Goal: Browse casually: Explore the website without a specific task or goal

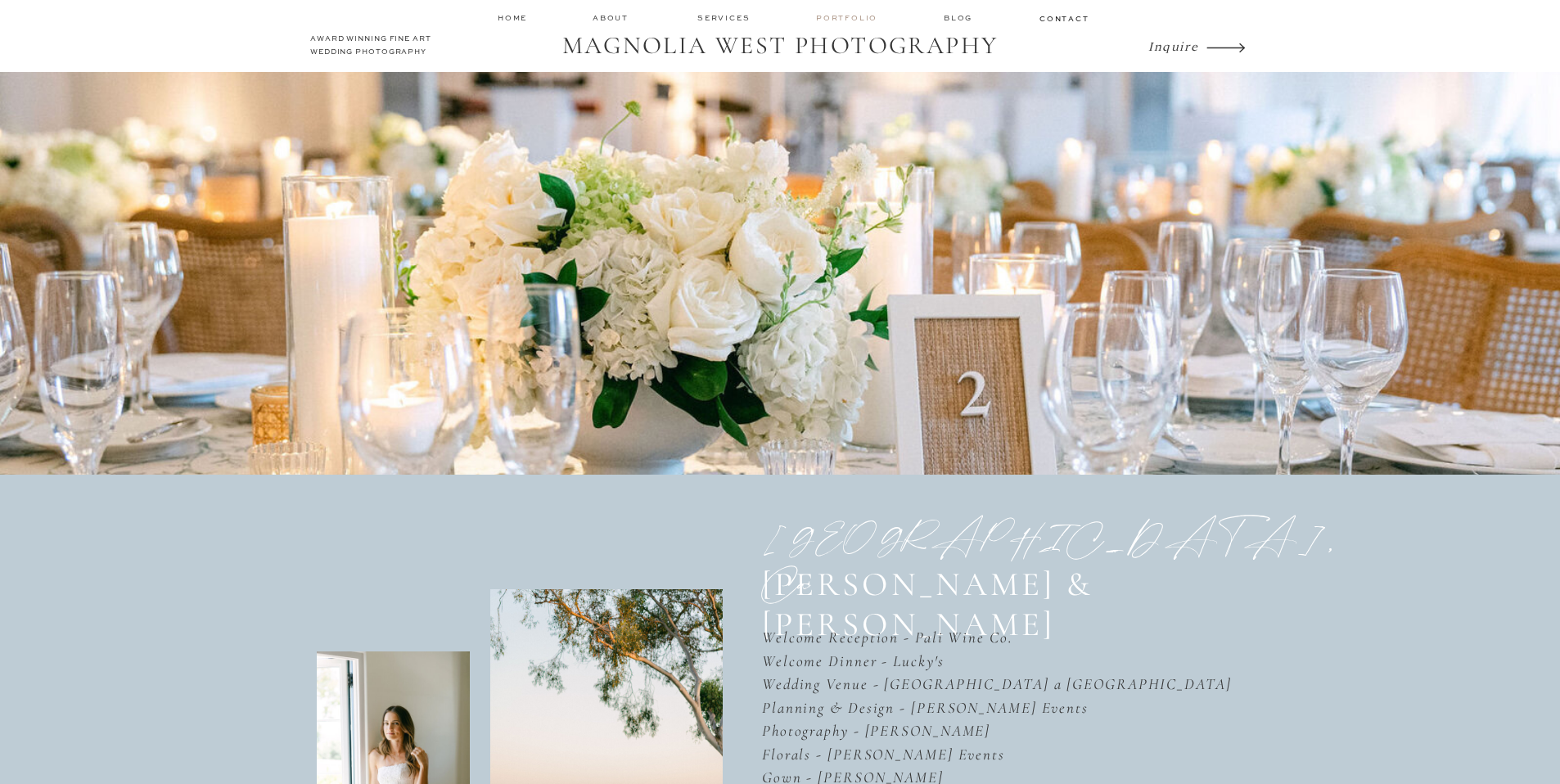
click at [864, 18] on nav "Portfolio" at bounding box center [849, 18] width 65 height 12
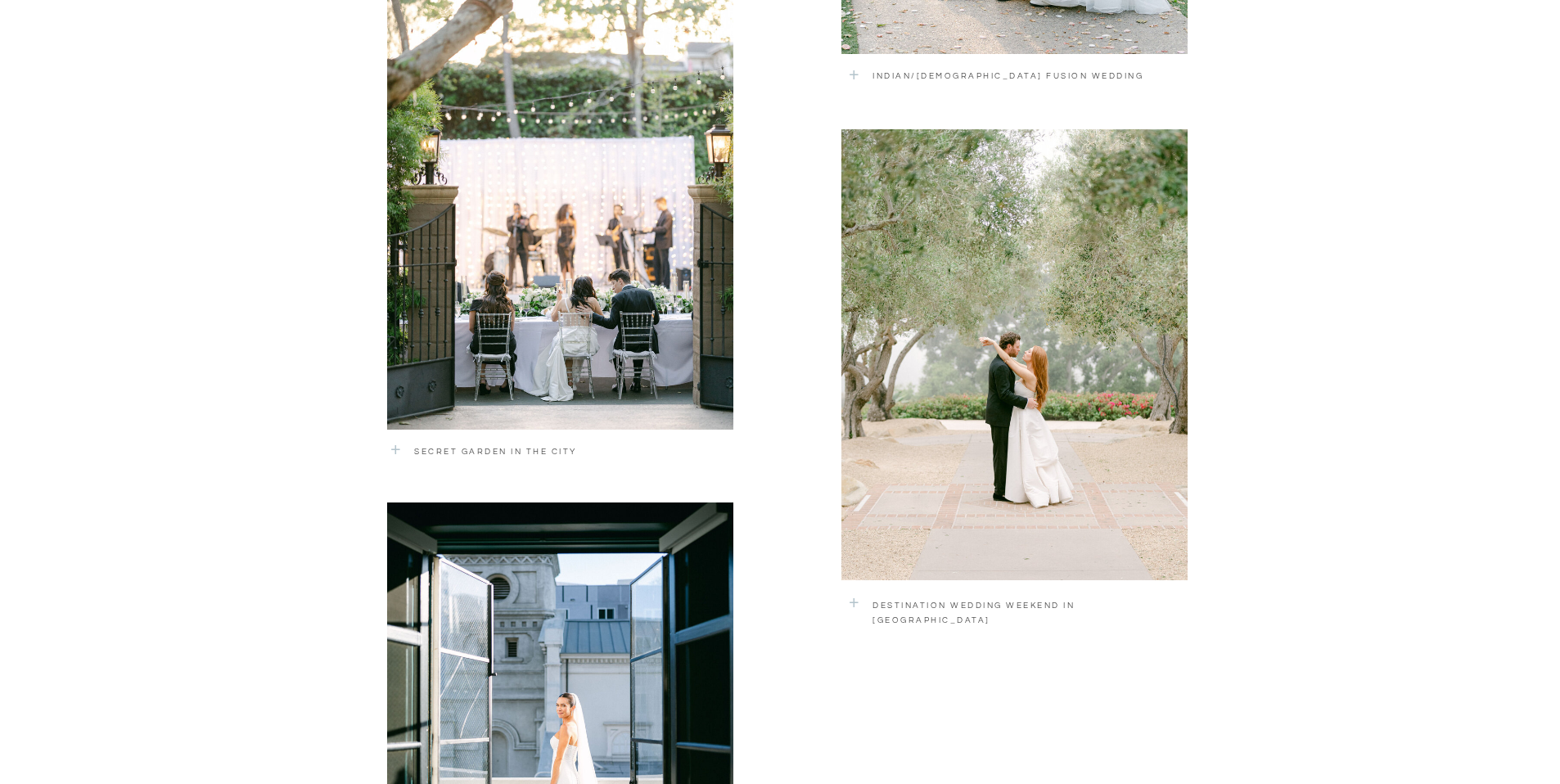
scroll to position [2134, 0]
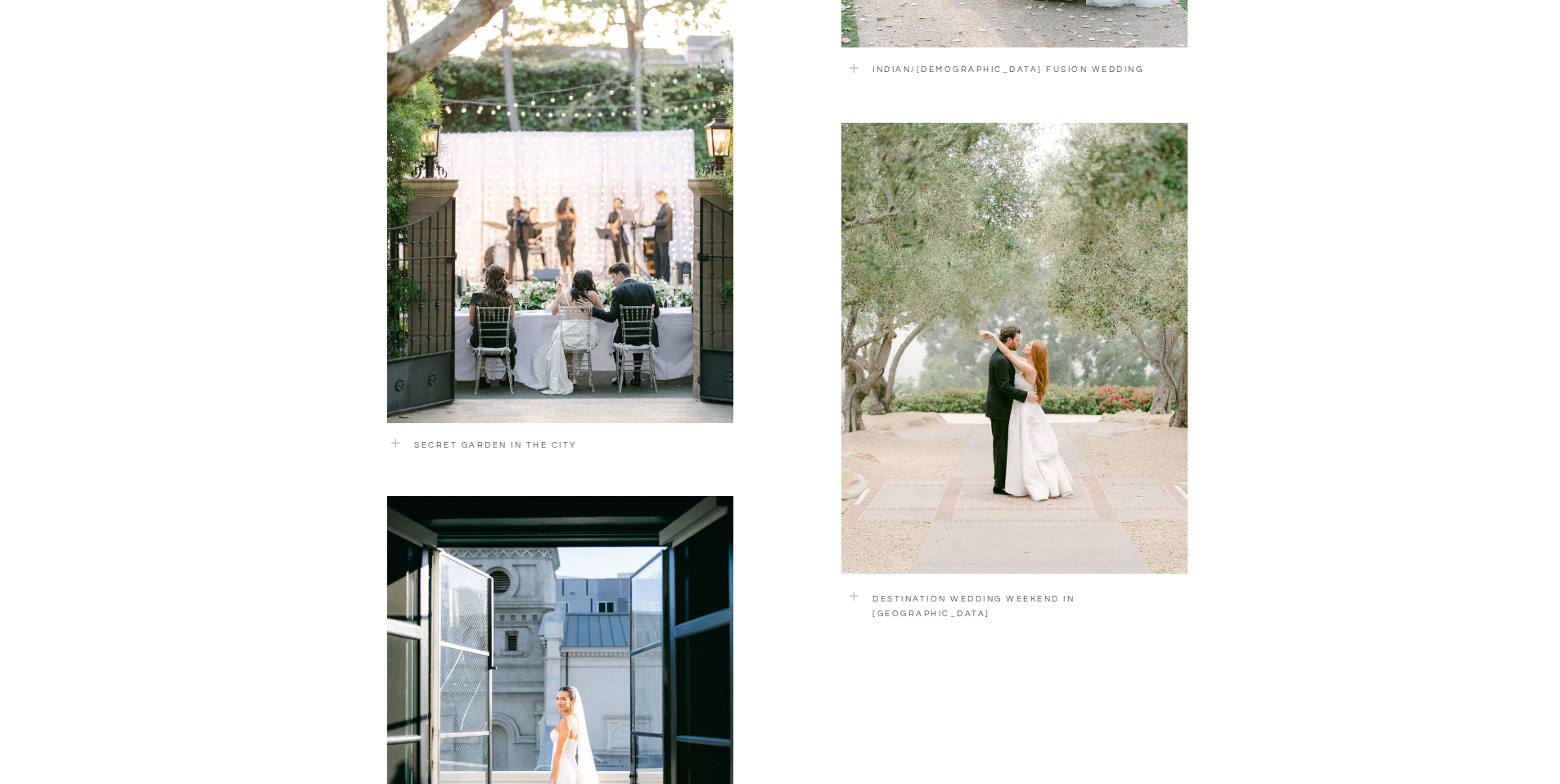
click at [1027, 345] on div at bounding box center [1015, 348] width 346 height 451
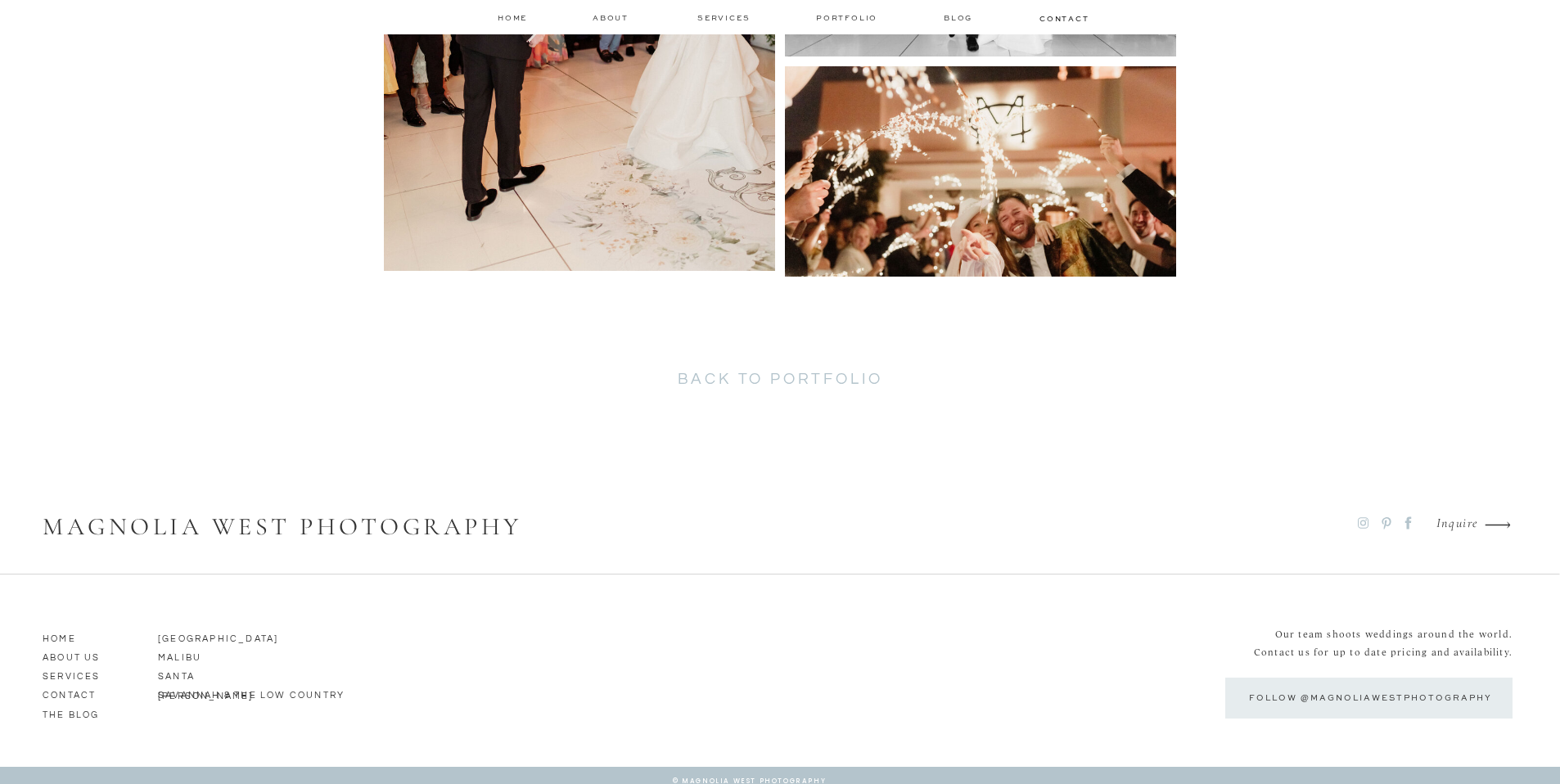
scroll to position [11468, 0]
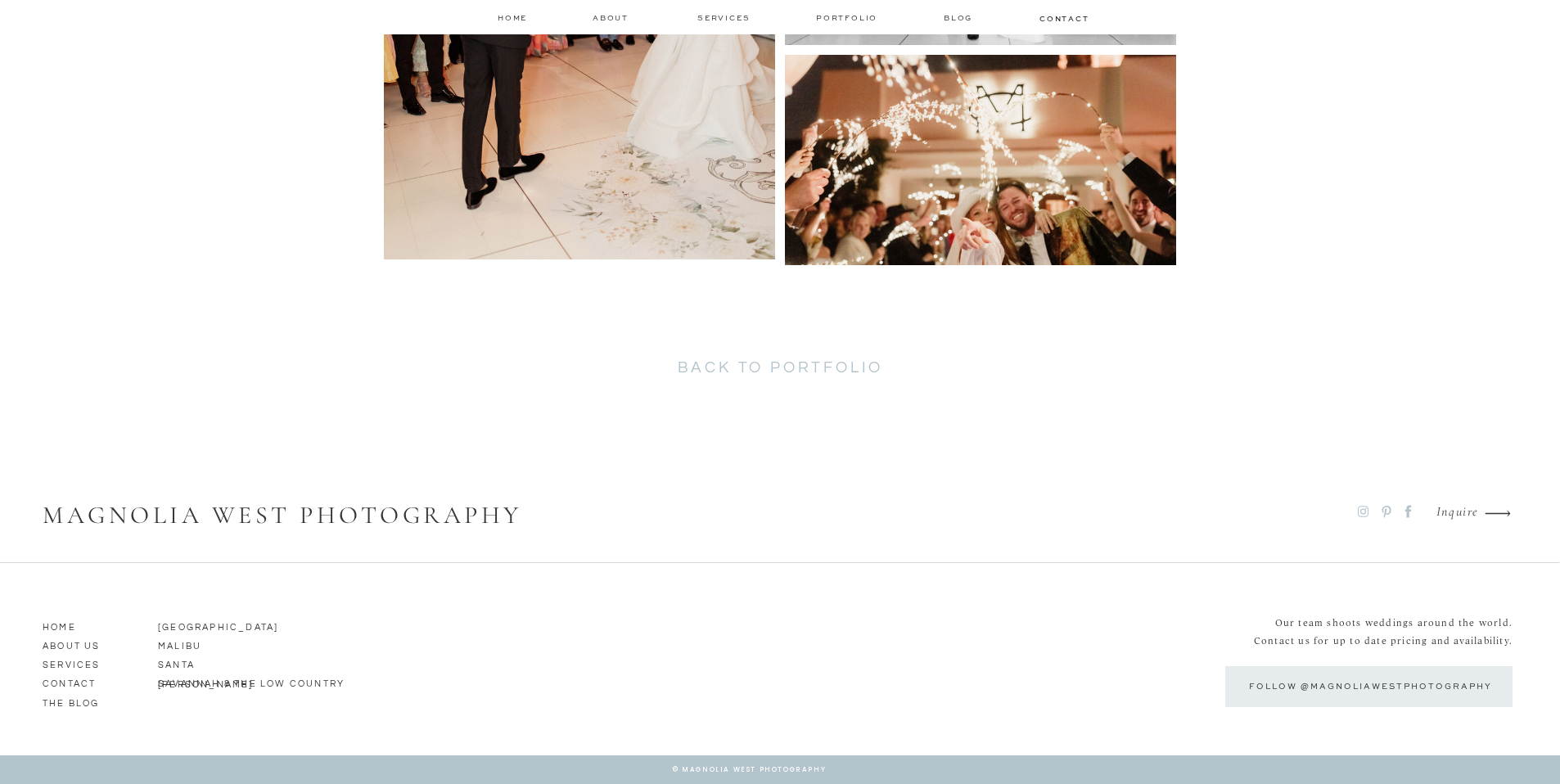
click at [208, 662] on p "SANTA BARBARA" at bounding box center [220, 663] width 124 height 14
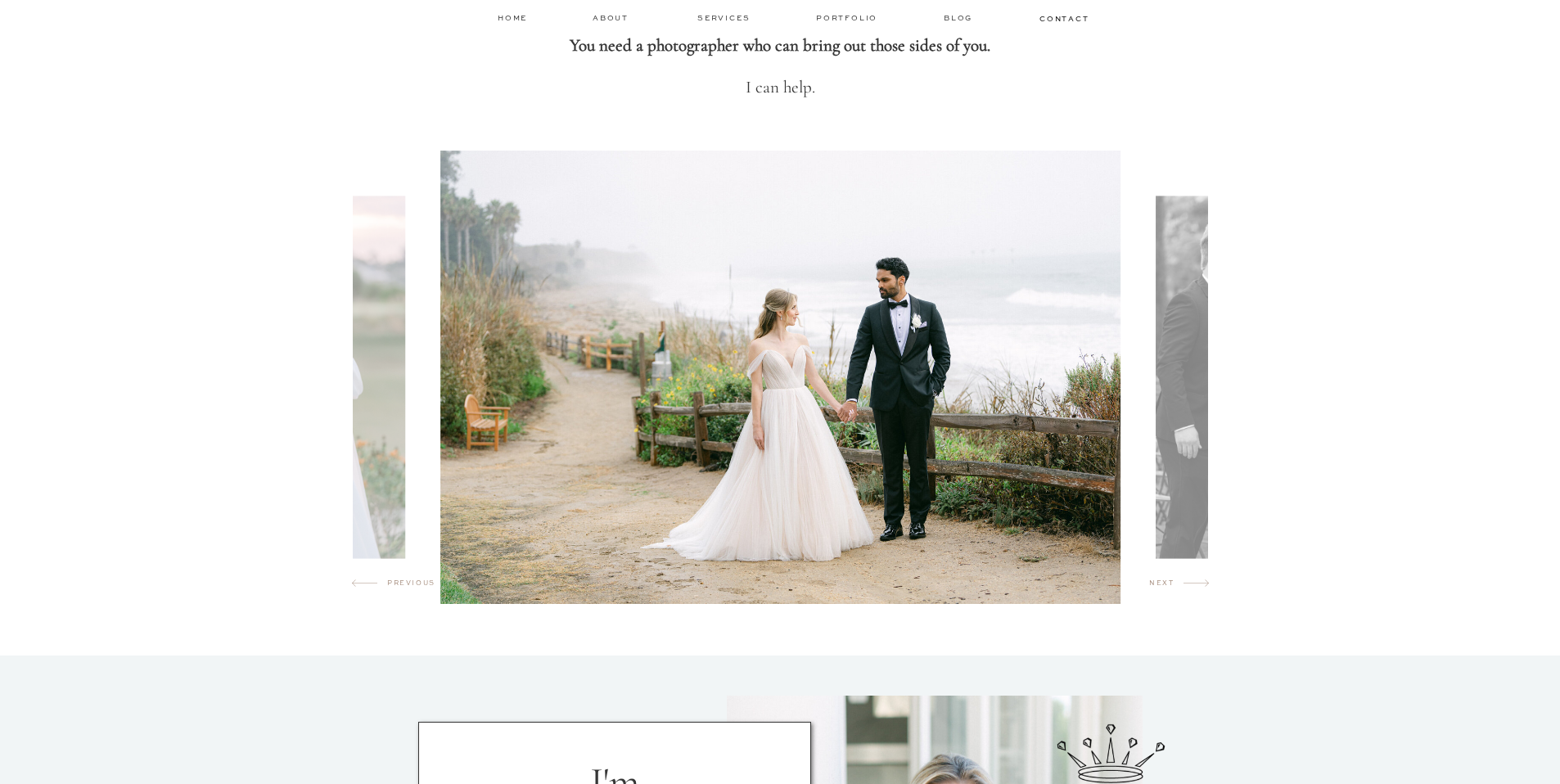
scroll to position [789, 0]
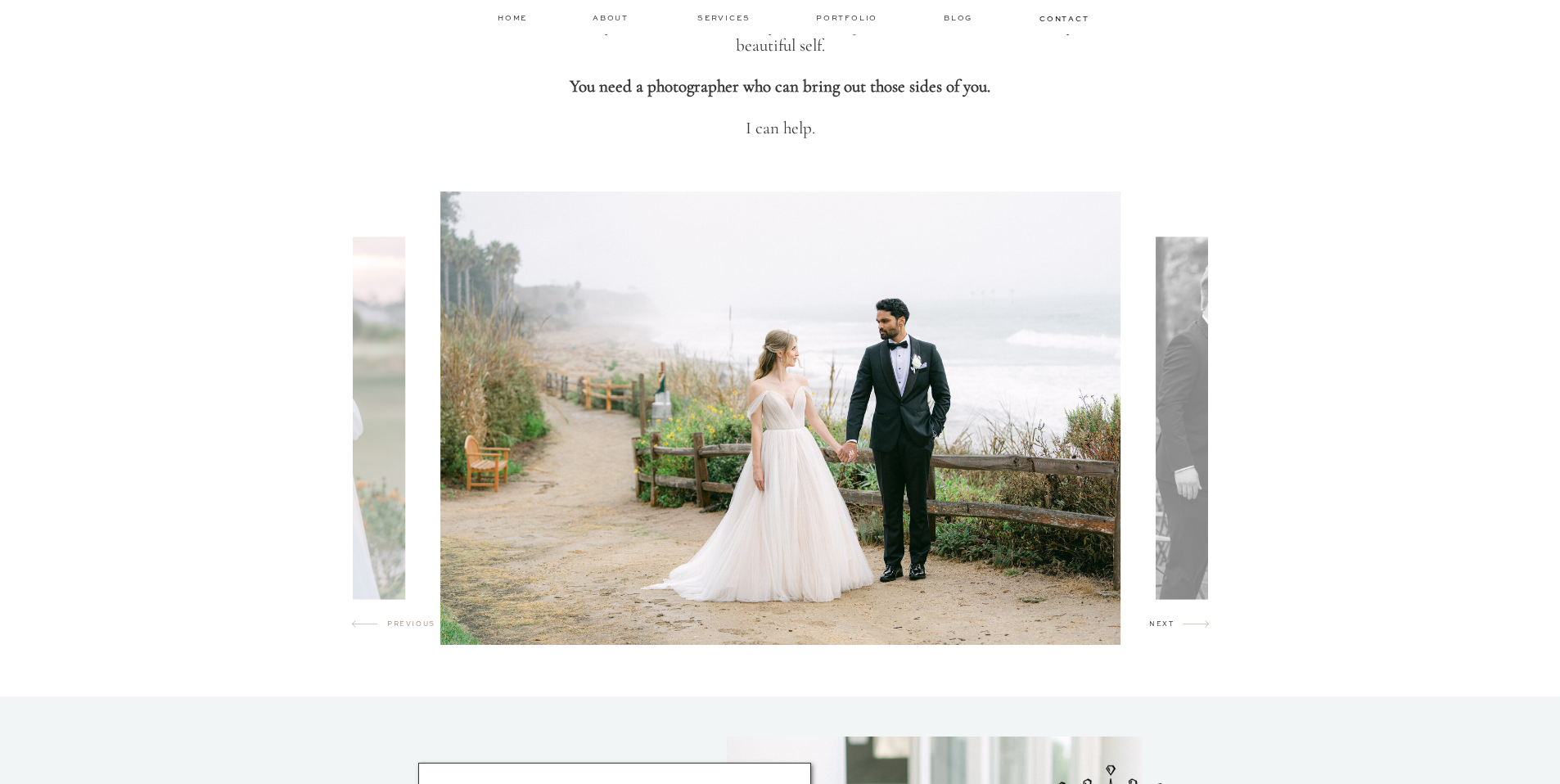
click at [1175, 624] on h2 "next" at bounding box center [1166, 626] width 35 height 16
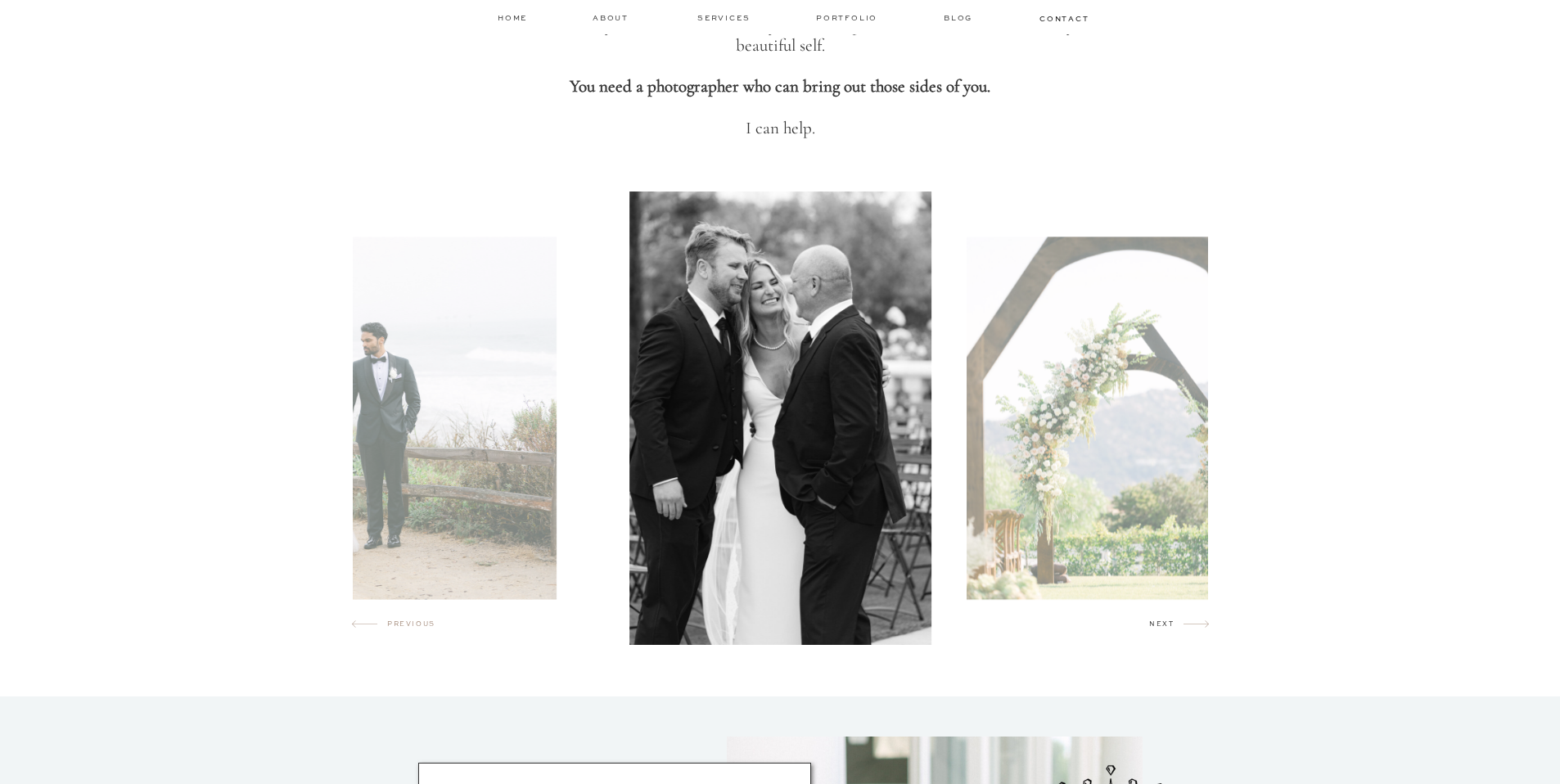
click at [1175, 624] on h2 "next" at bounding box center [1166, 626] width 35 height 16
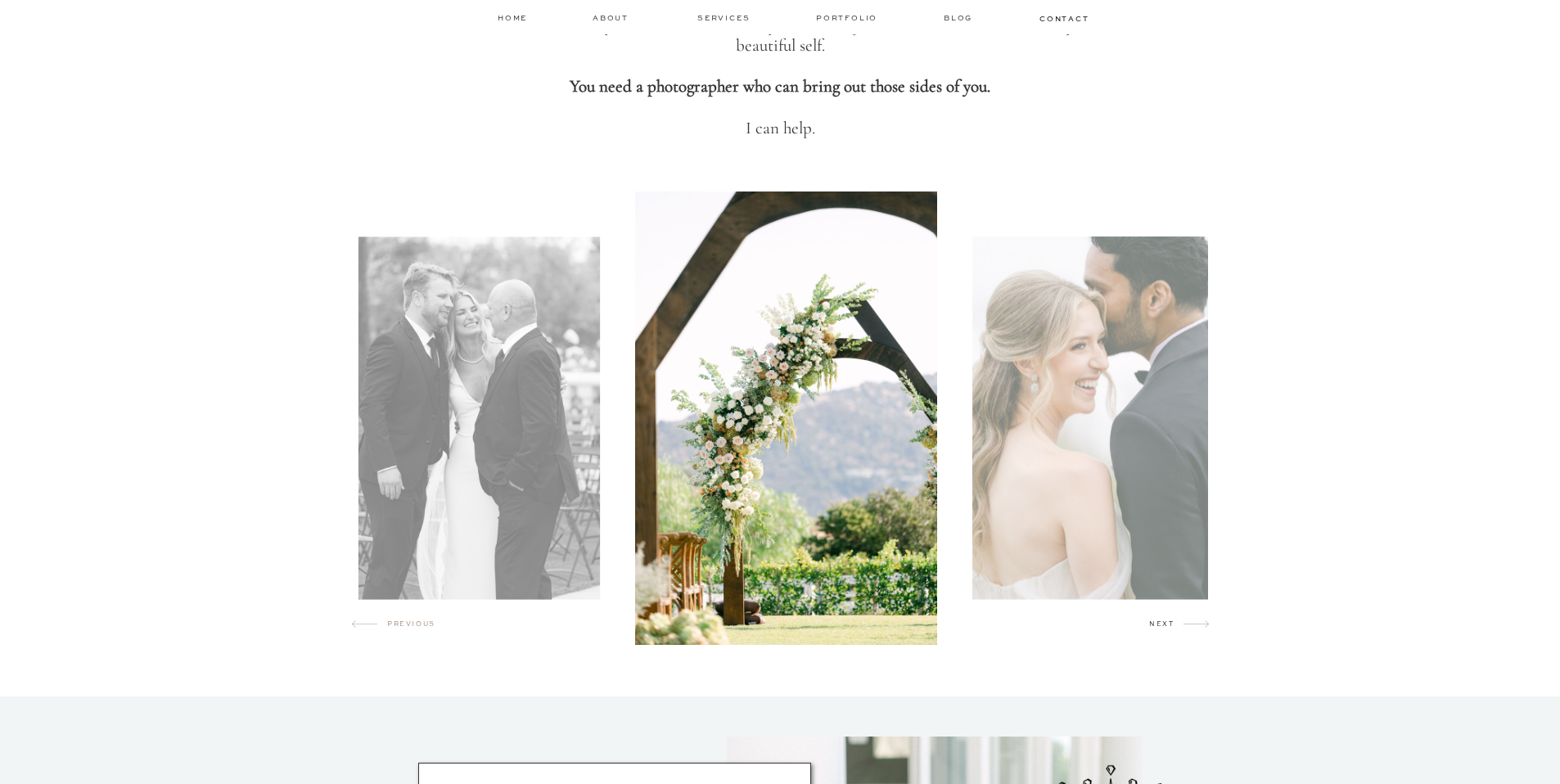
click at [1175, 624] on h2 "next" at bounding box center [1166, 626] width 35 height 16
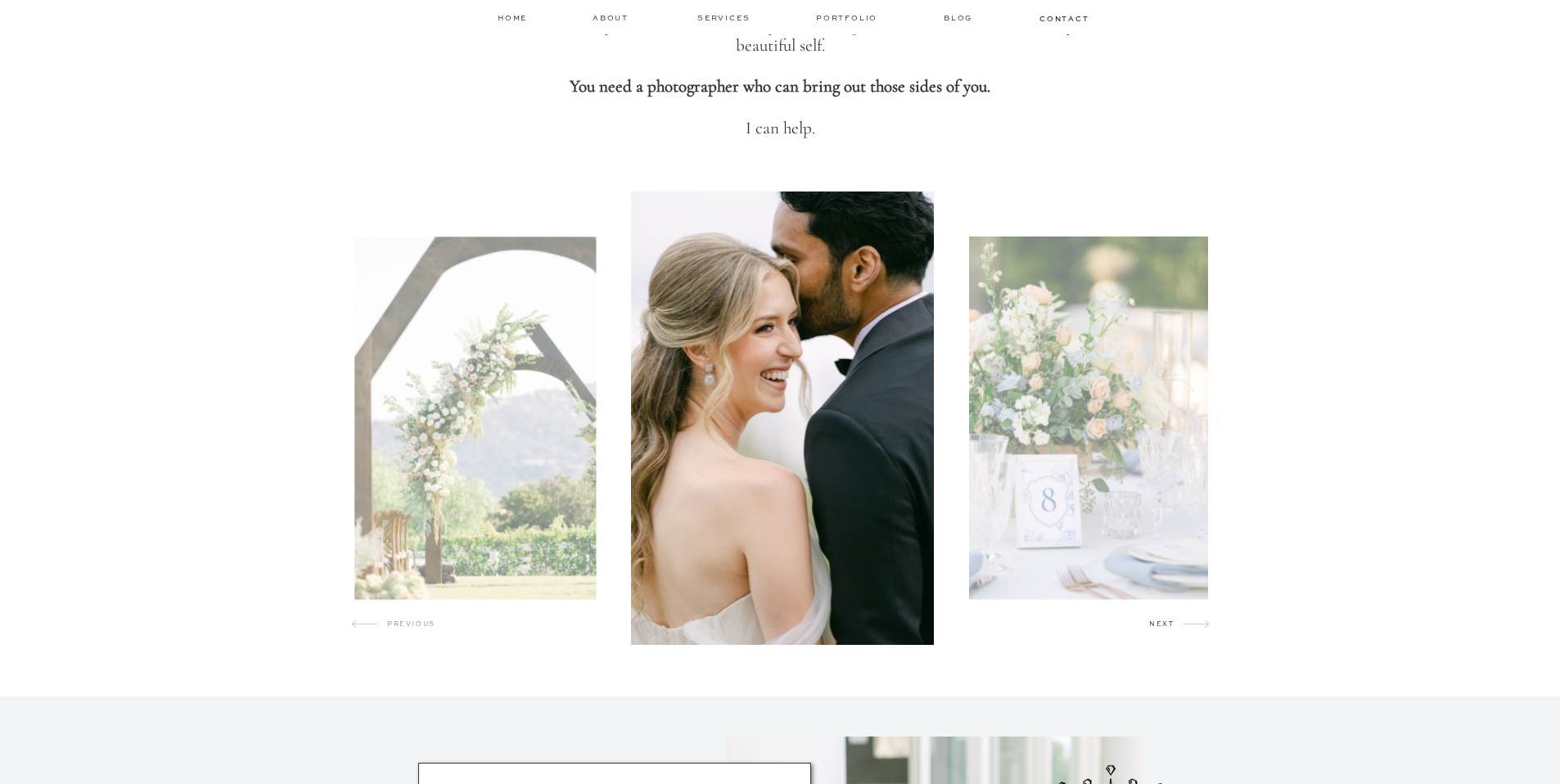
click at [1175, 624] on h2 "next" at bounding box center [1166, 626] width 35 height 16
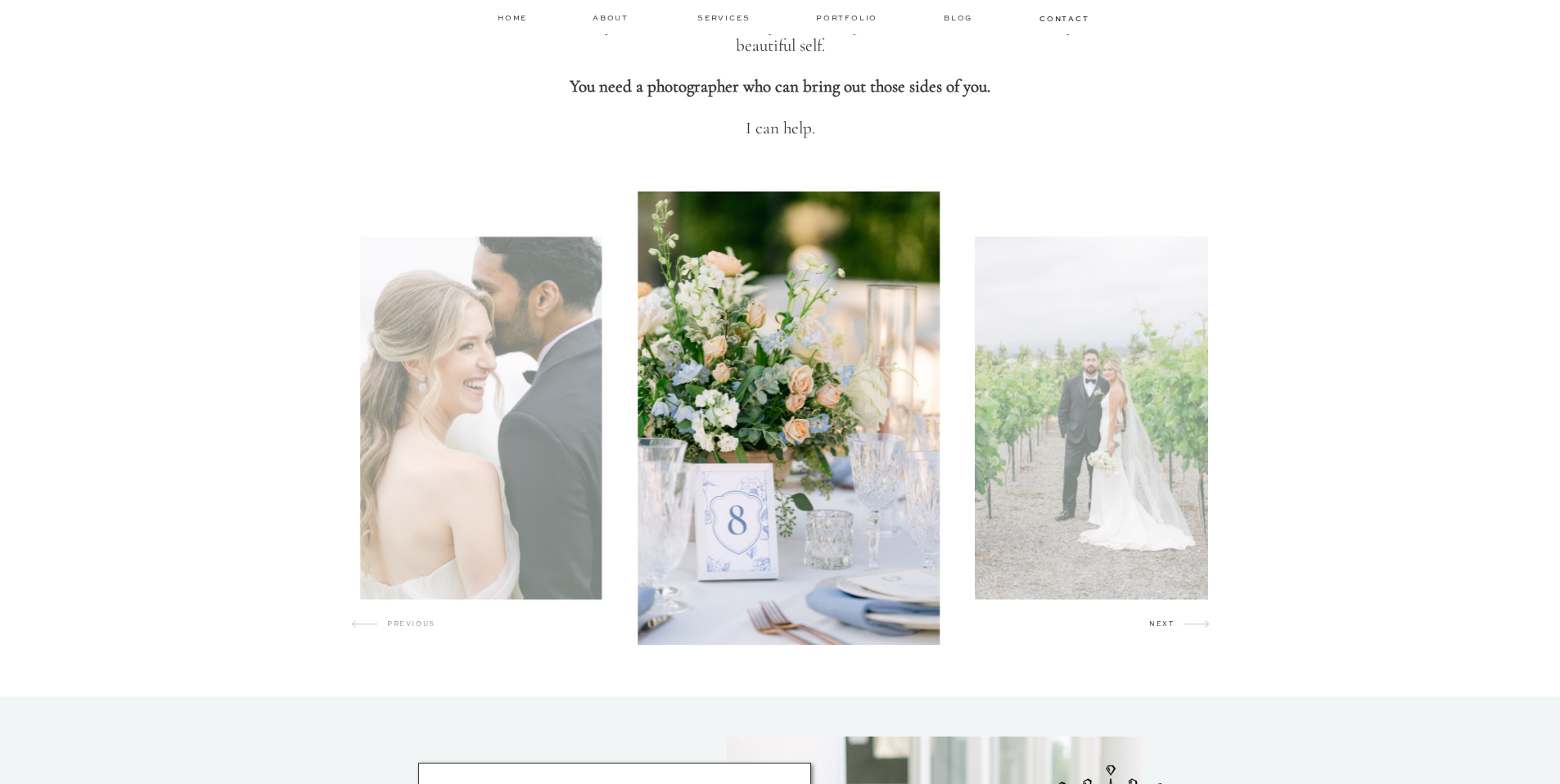
click at [1175, 624] on h2 "next" at bounding box center [1166, 626] width 35 height 16
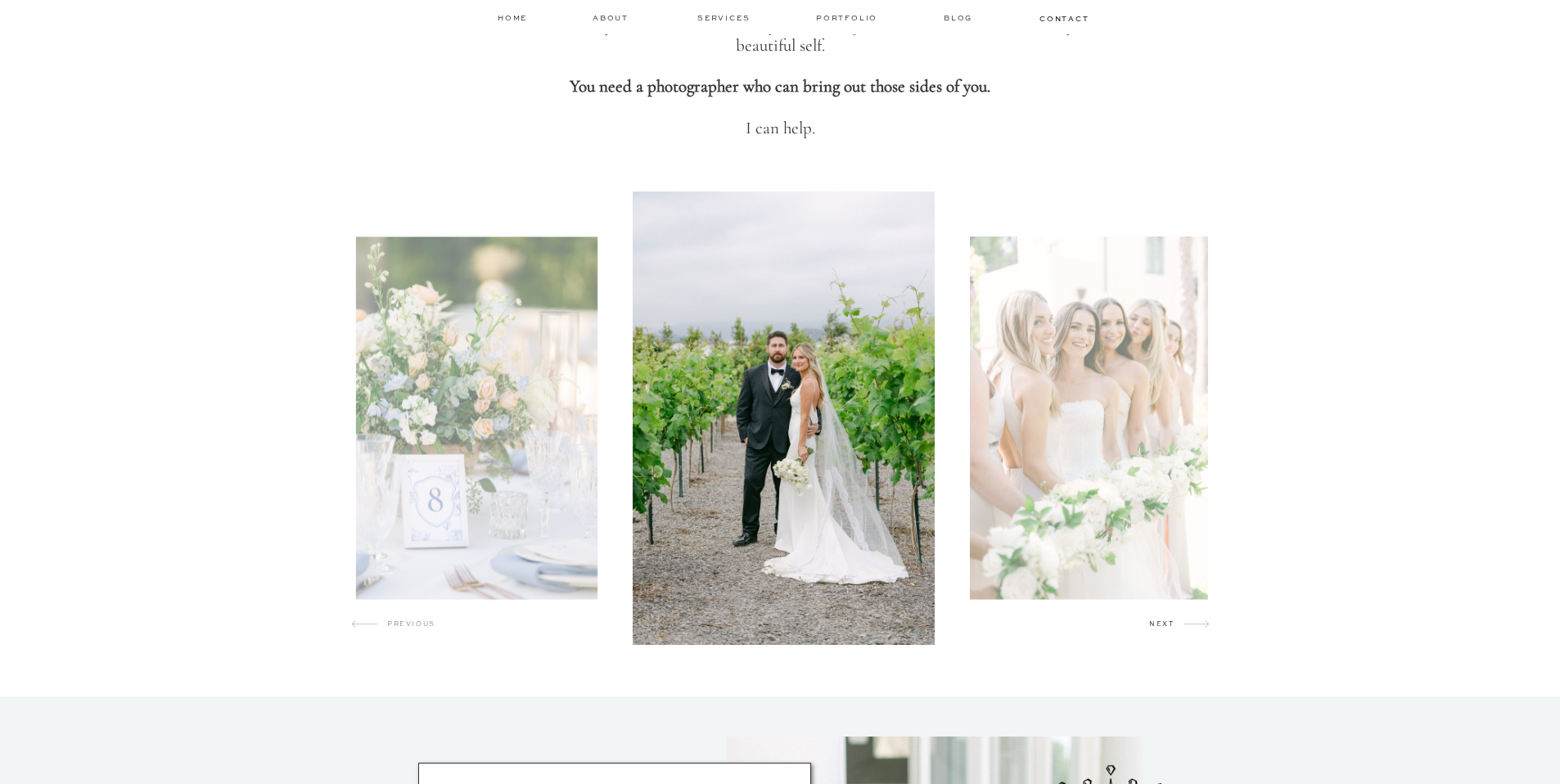
click at [1175, 624] on h2 "next" at bounding box center [1166, 626] width 35 height 16
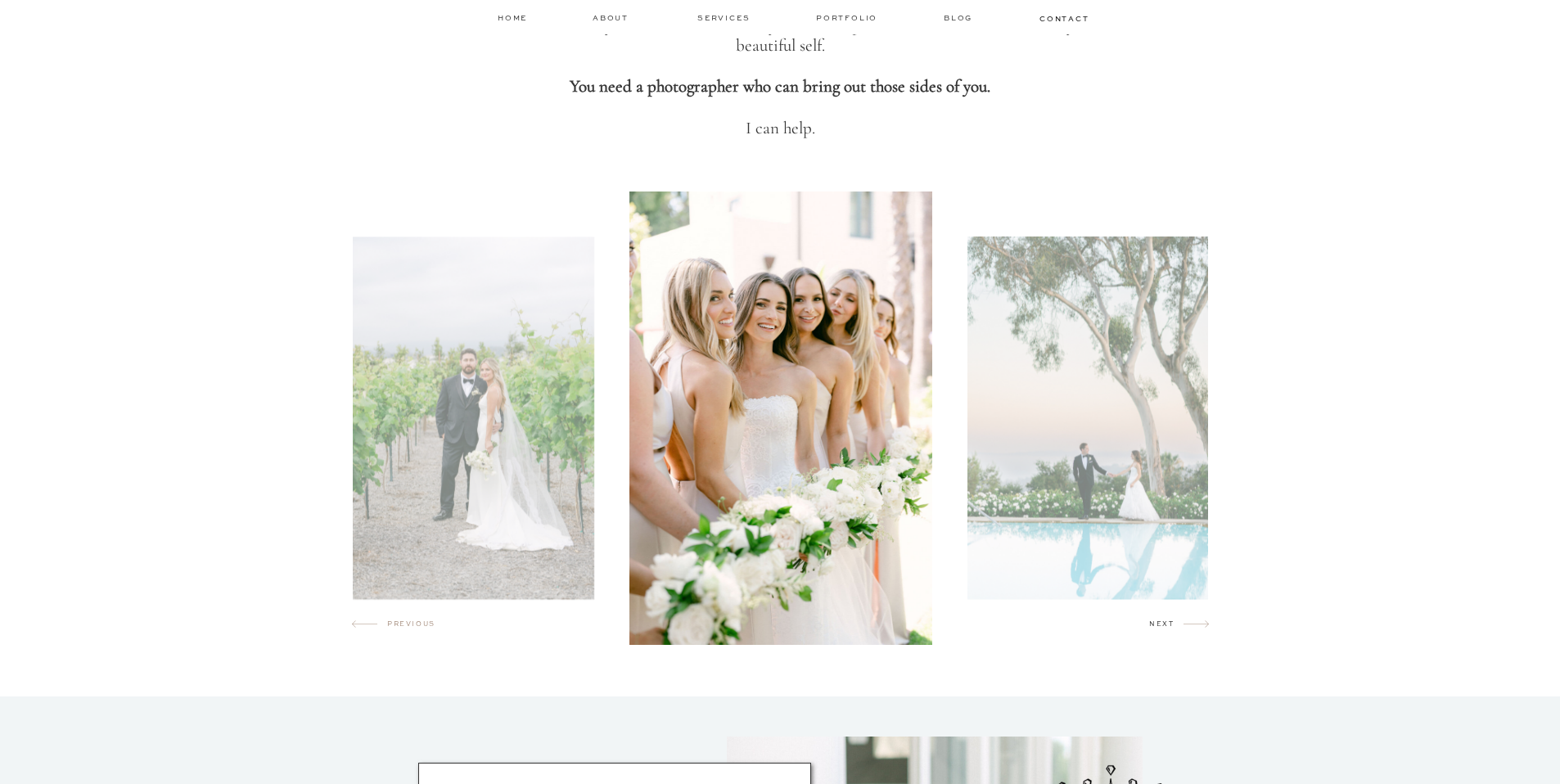
click at [1175, 624] on h2 "next" at bounding box center [1166, 626] width 35 height 16
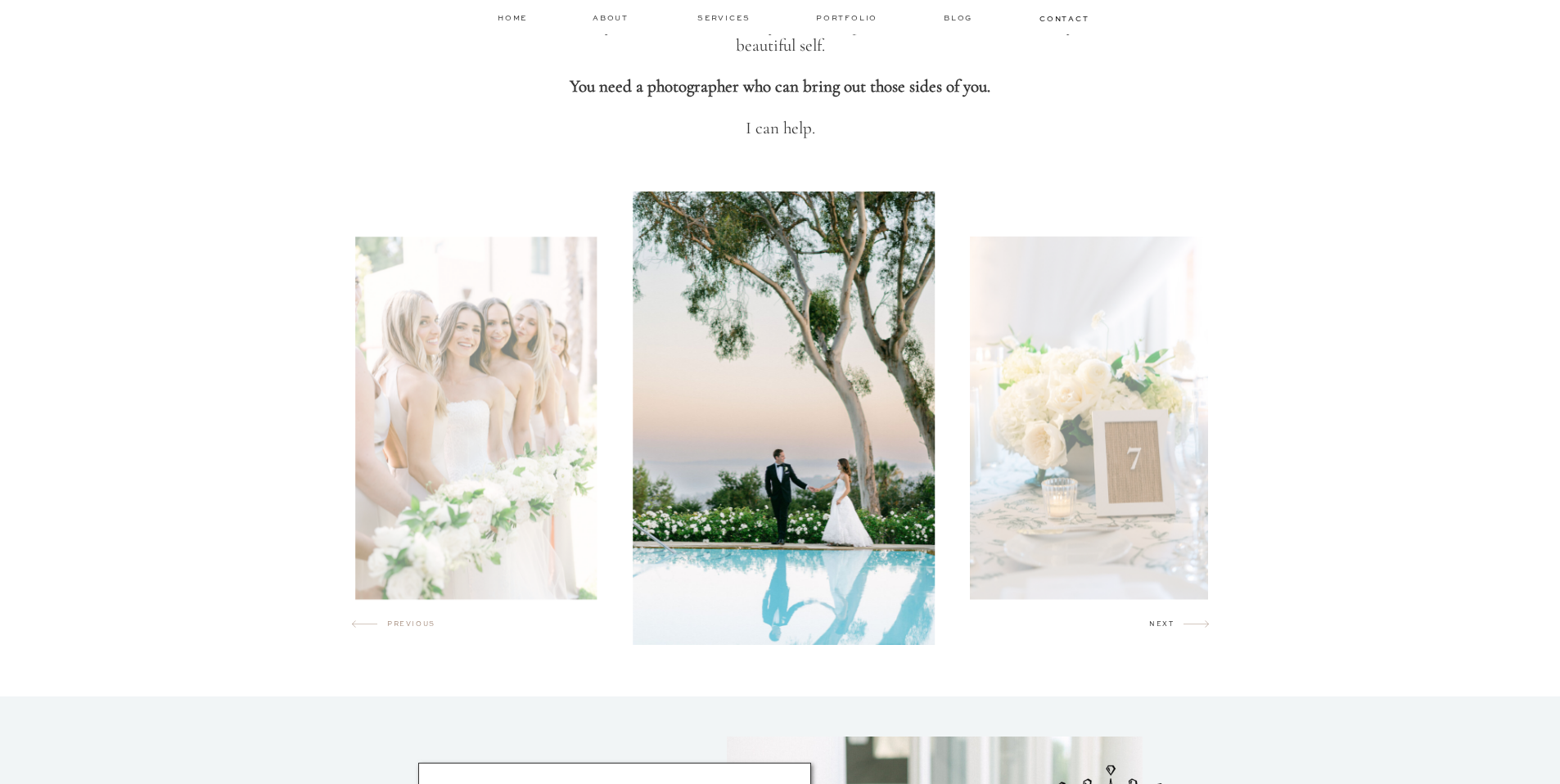
click at [1175, 624] on h2 "next" at bounding box center [1166, 626] width 35 height 16
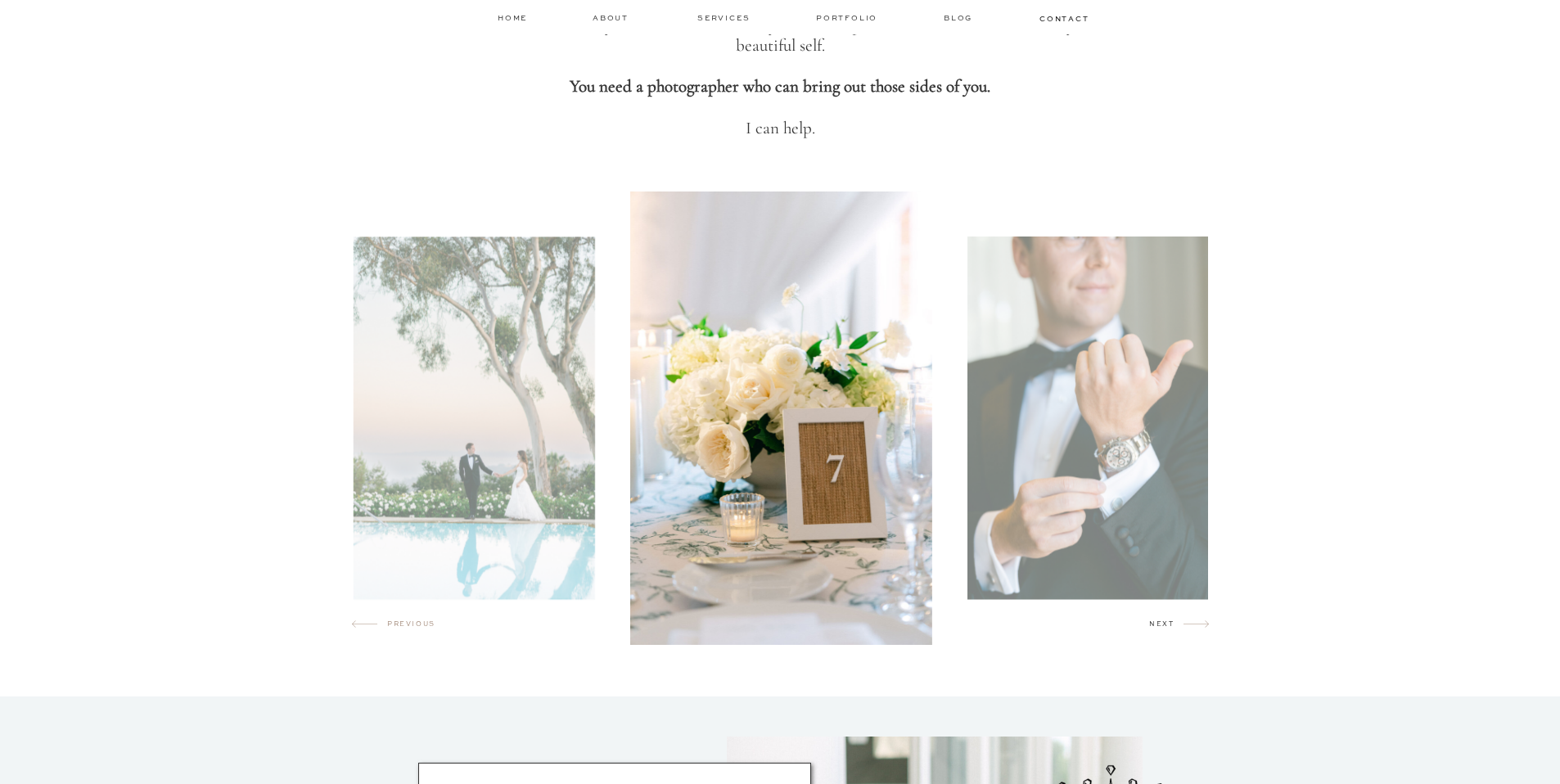
click at [1175, 624] on h2 "next" at bounding box center [1166, 626] width 35 height 16
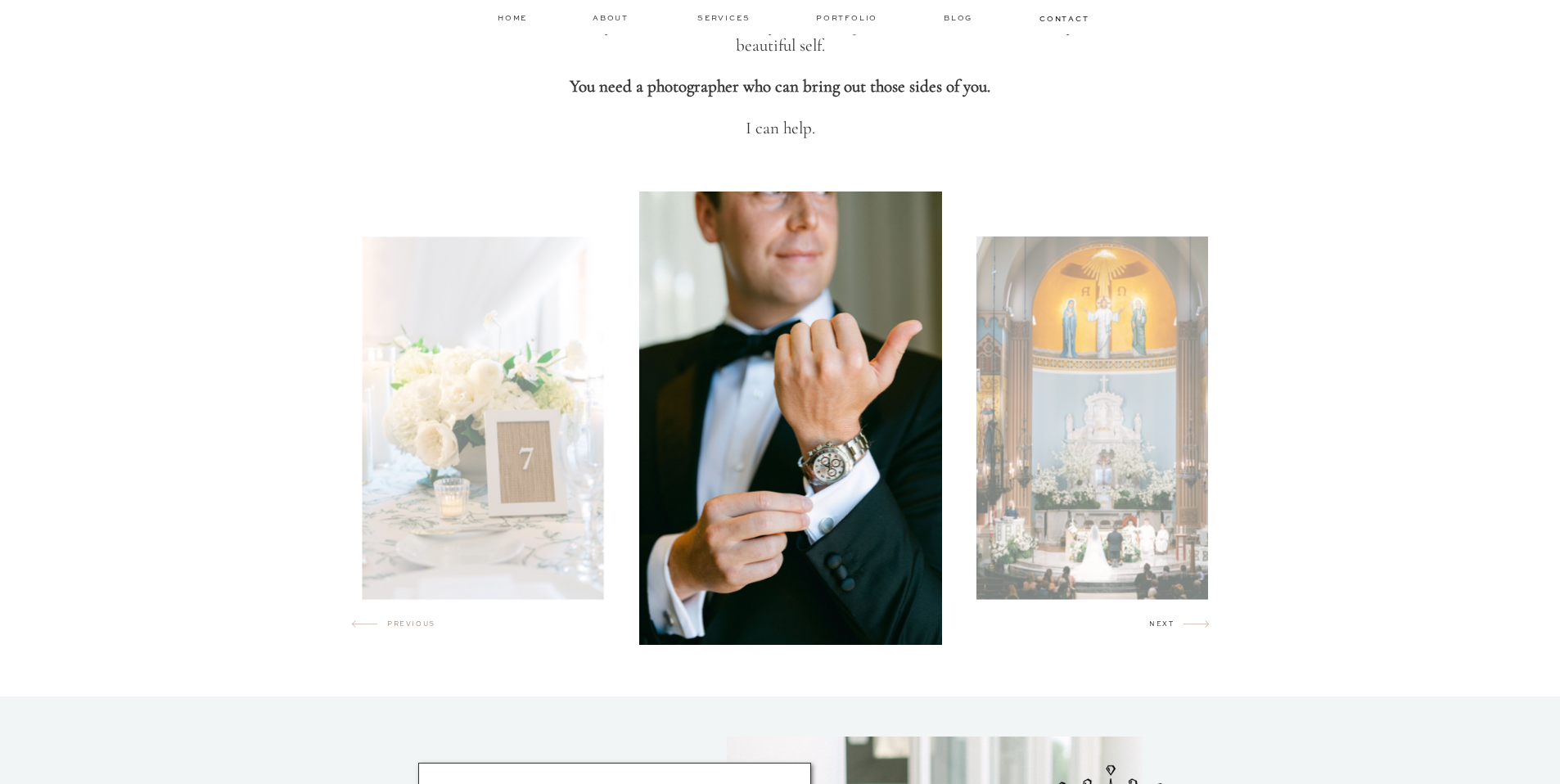
click at [1175, 624] on h2 "next" at bounding box center [1166, 626] width 35 height 16
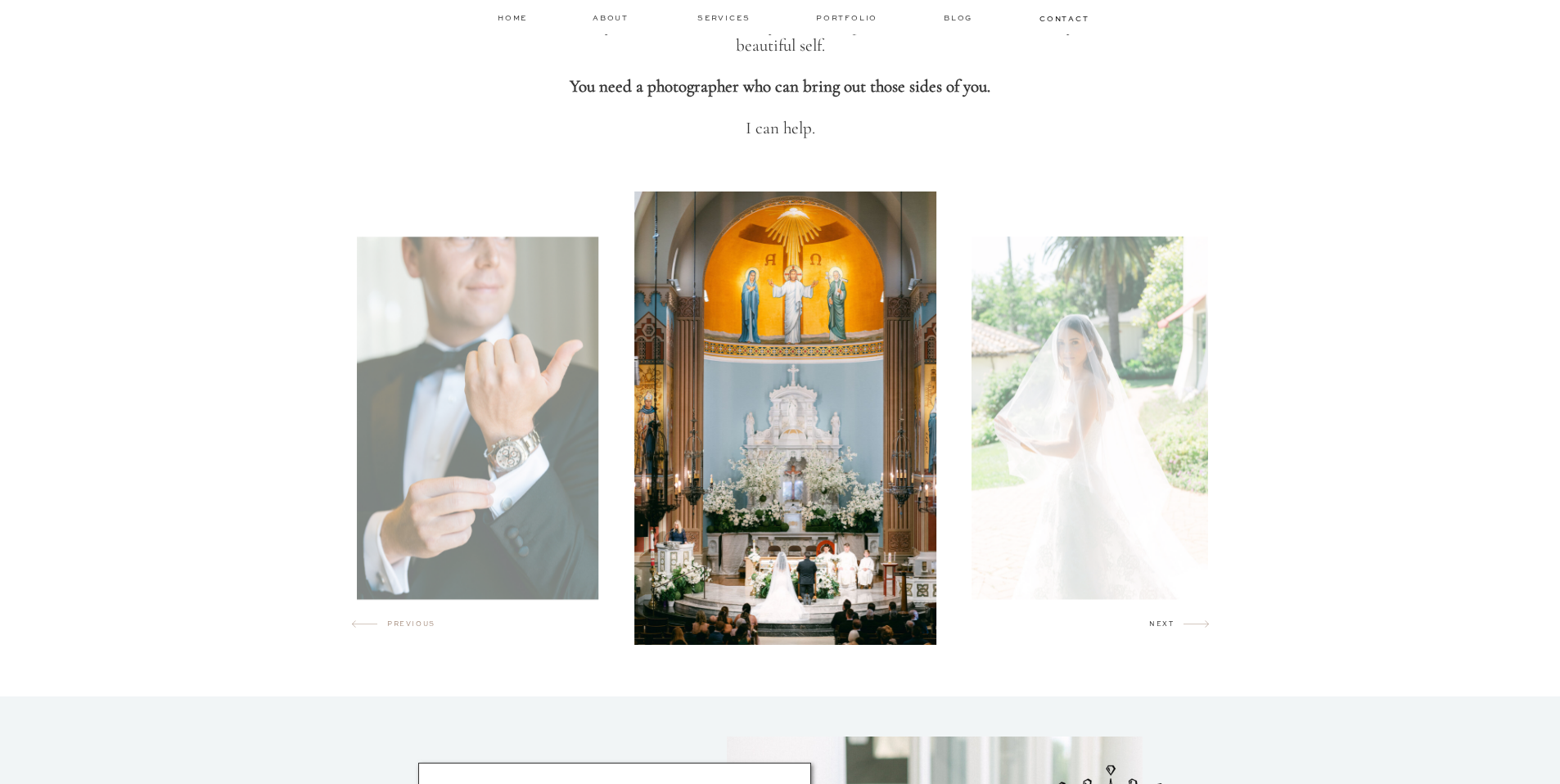
click at [1175, 624] on h2 "next" at bounding box center [1166, 626] width 35 height 16
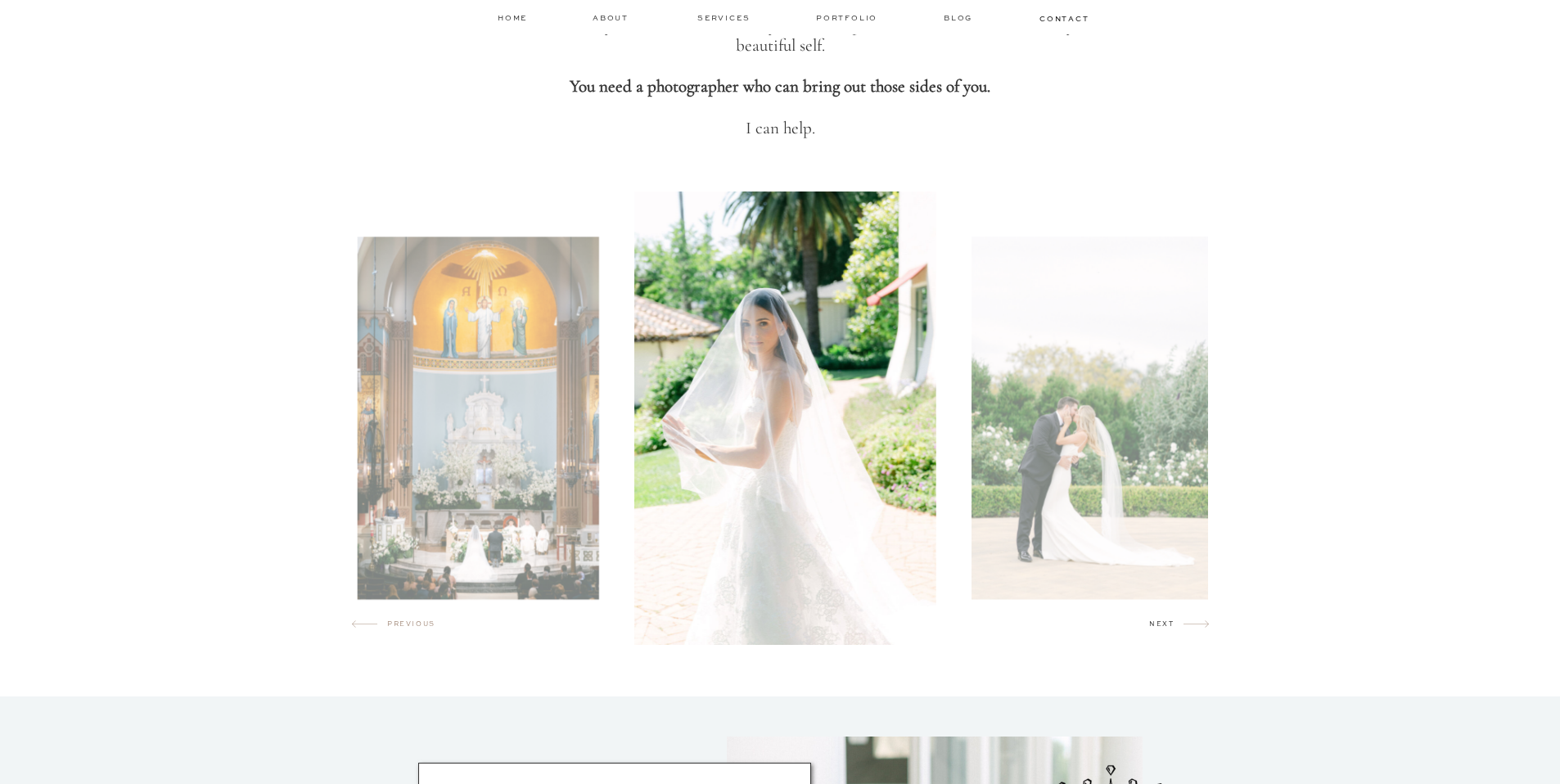
click at [1175, 624] on h2 "next" at bounding box center [1166, 626] width 35 height 16
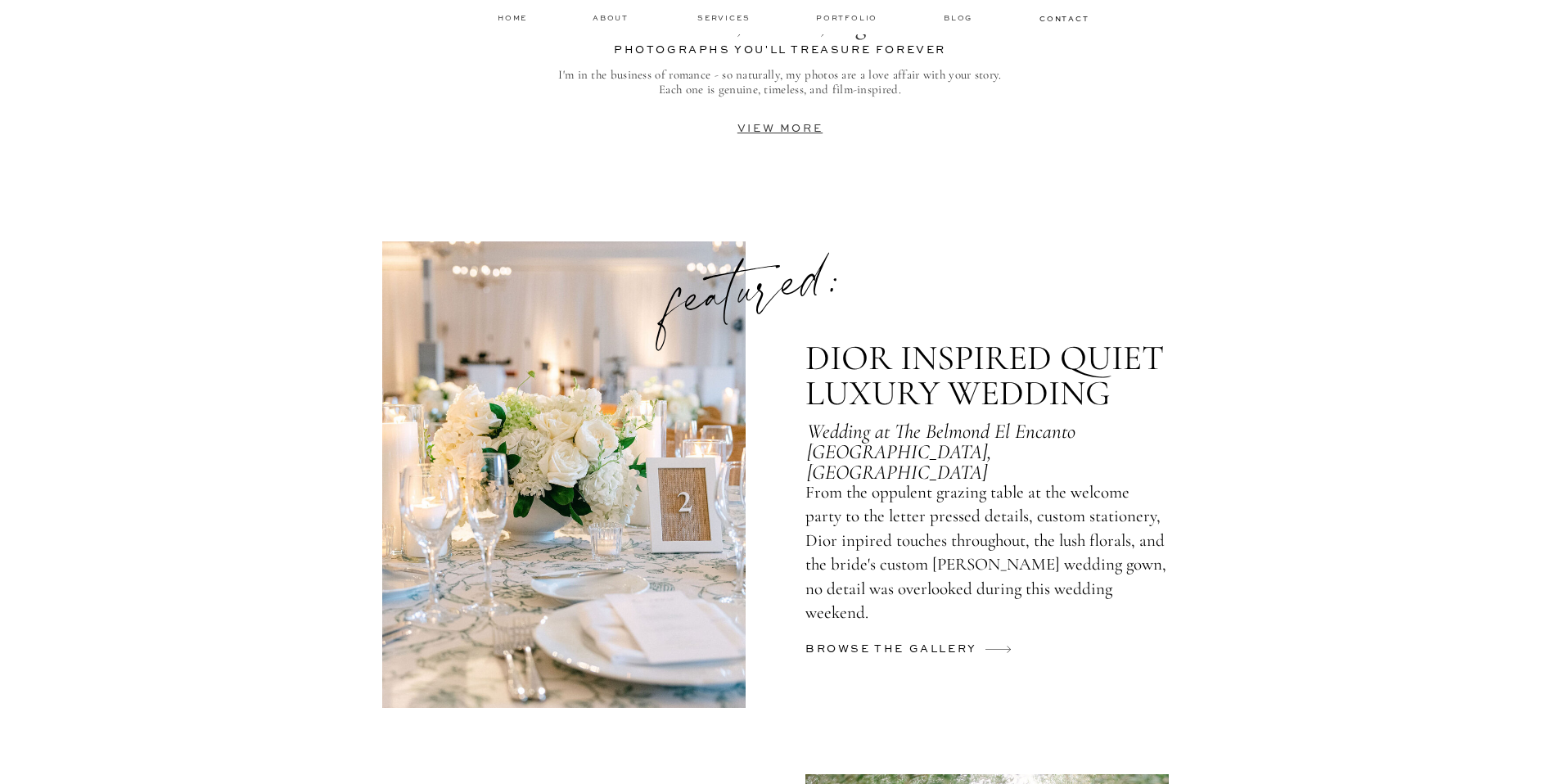
scroll to position [3582, 0]
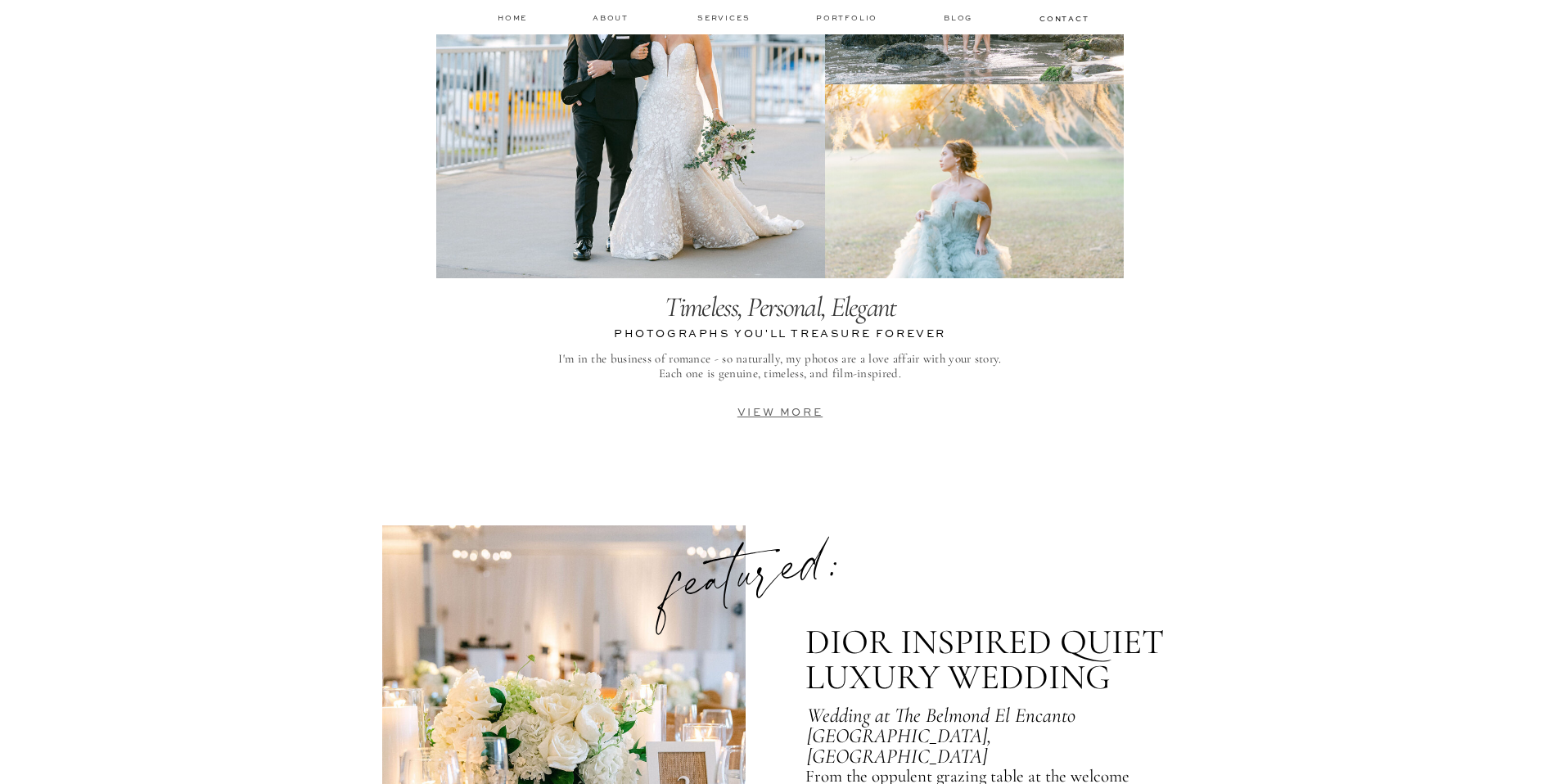
click at [781, 415] on link "view more" at bounding box center [780, 412] width 85 height 11
click at [805, 410] on link "view more" at bounding box center [780, 412] width 85 height 11
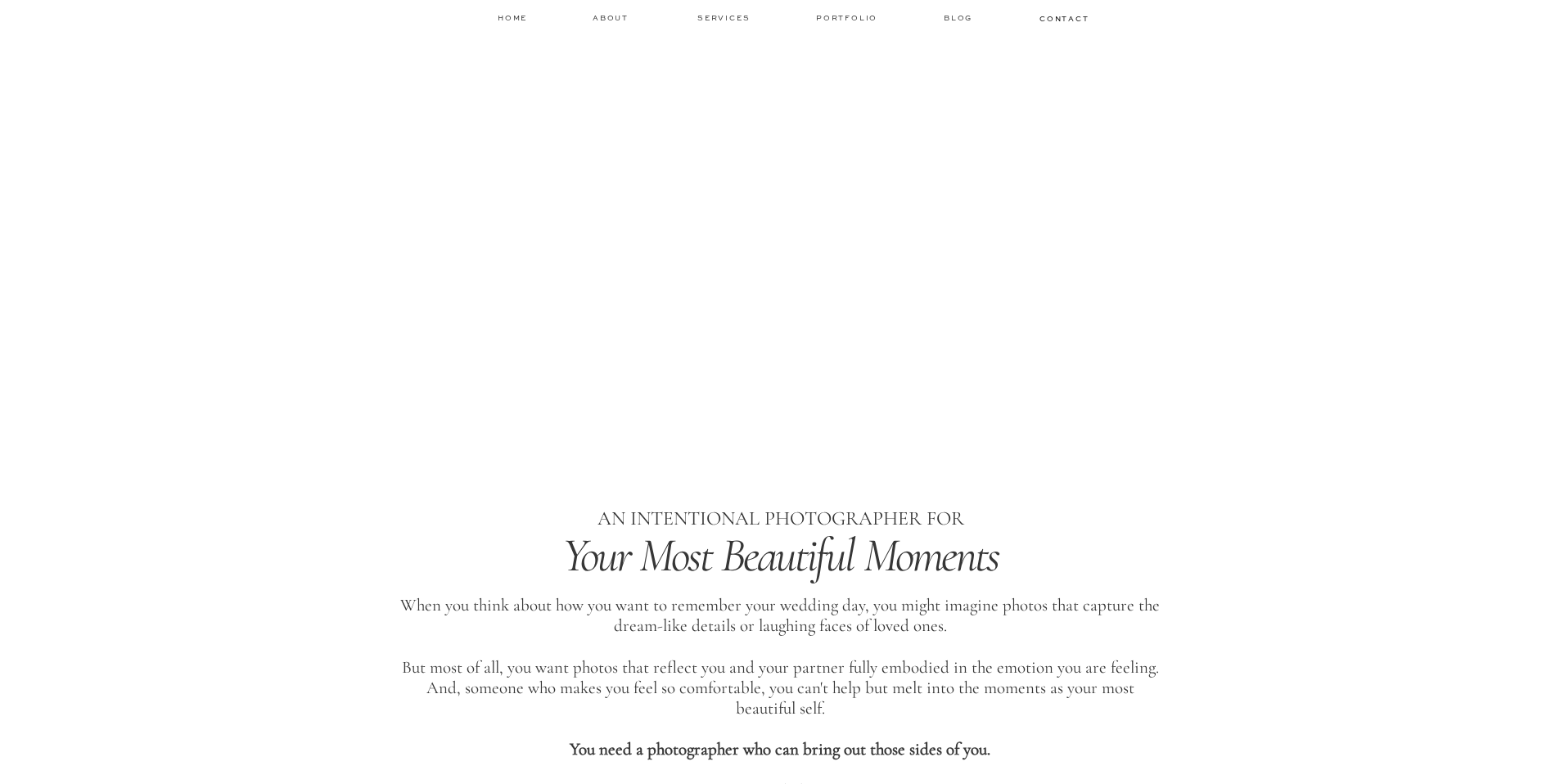
scroll to position [0, 0]
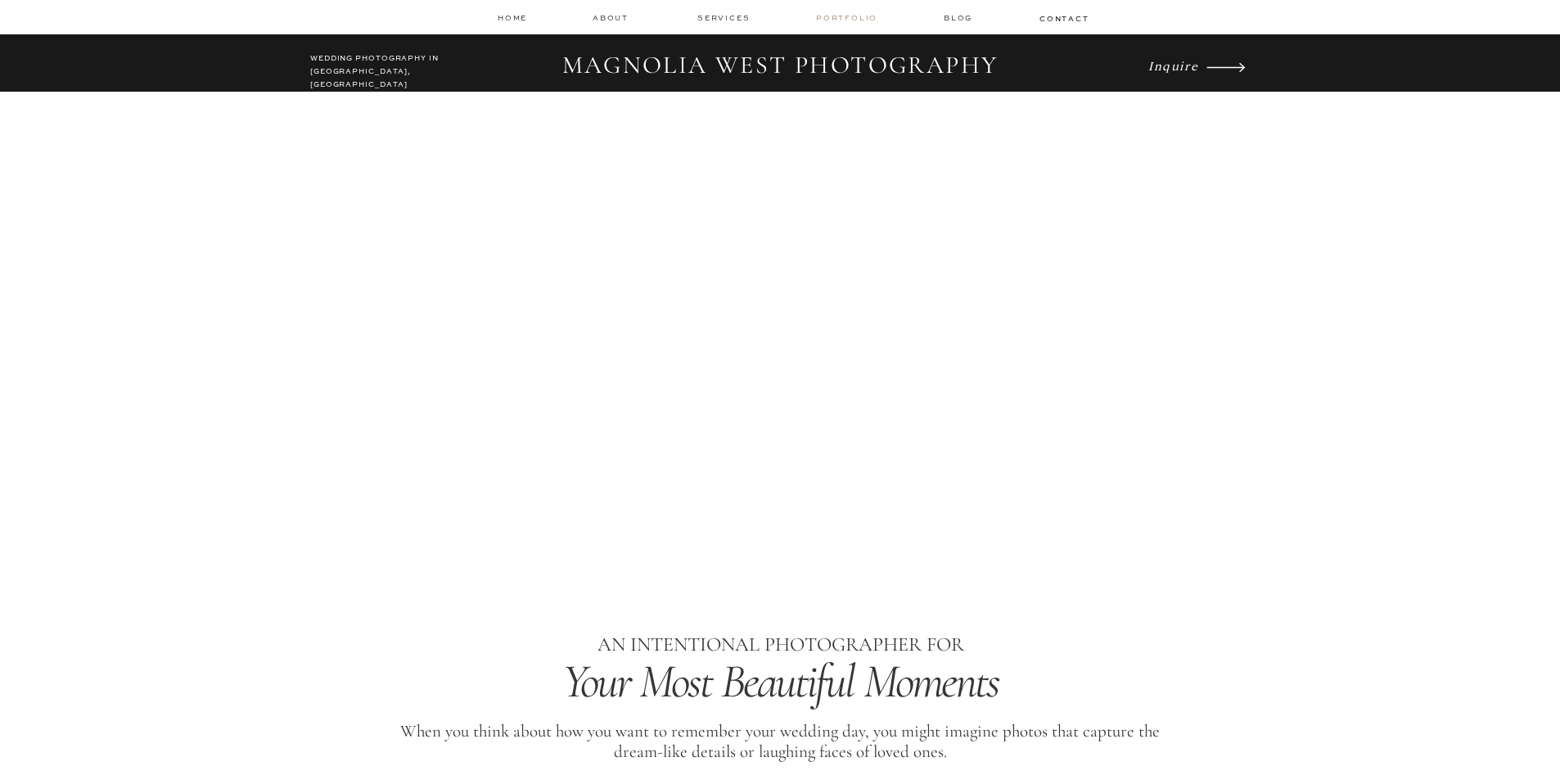
click at [834, 17] on nav "Portfolio" at bounding box center [849, 18] width 65 height 12
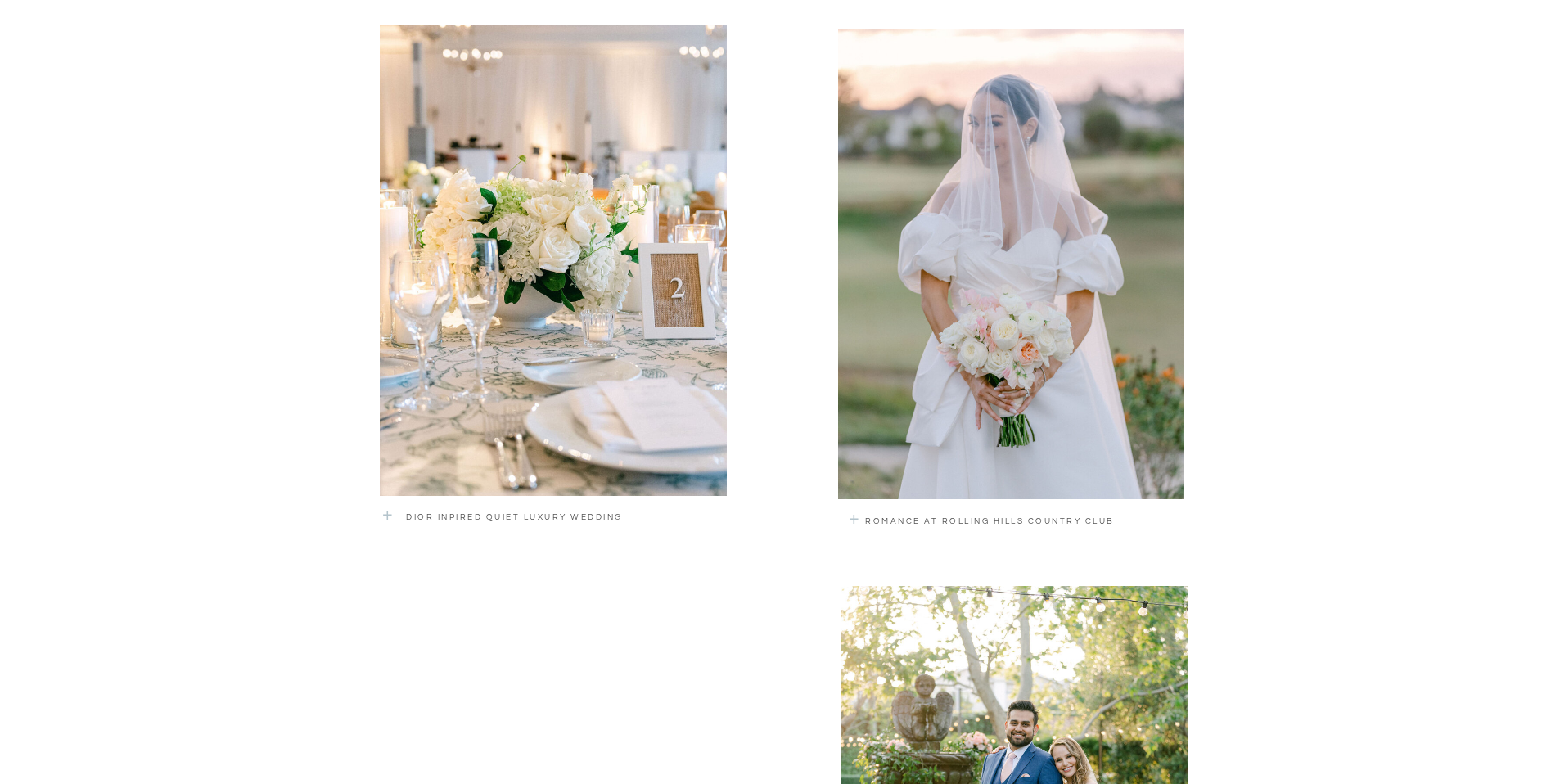
scroll to position [1152, 0]
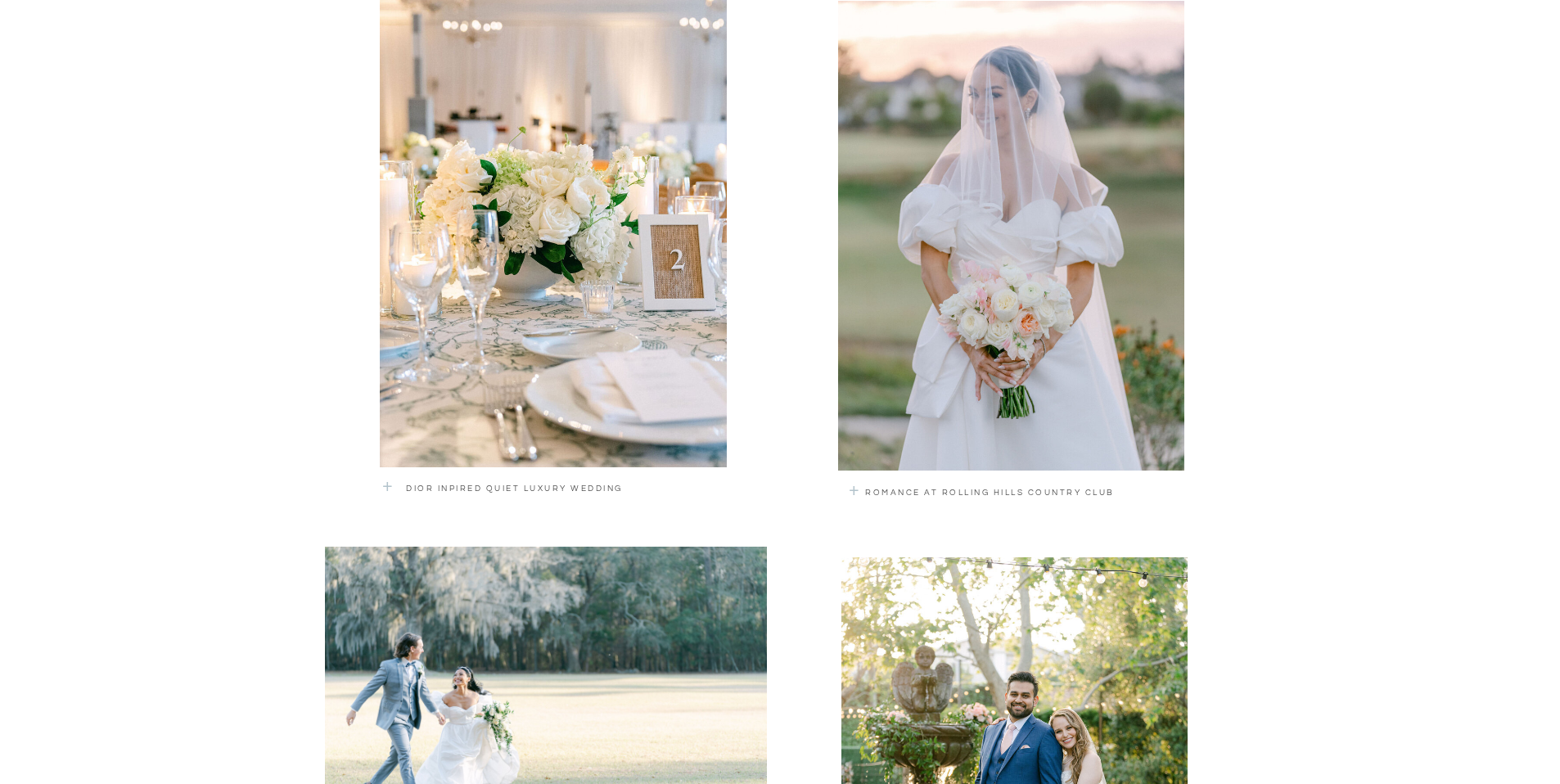
click at [939, 432] on div at bounding box center [1012, 236] width 346 height 470
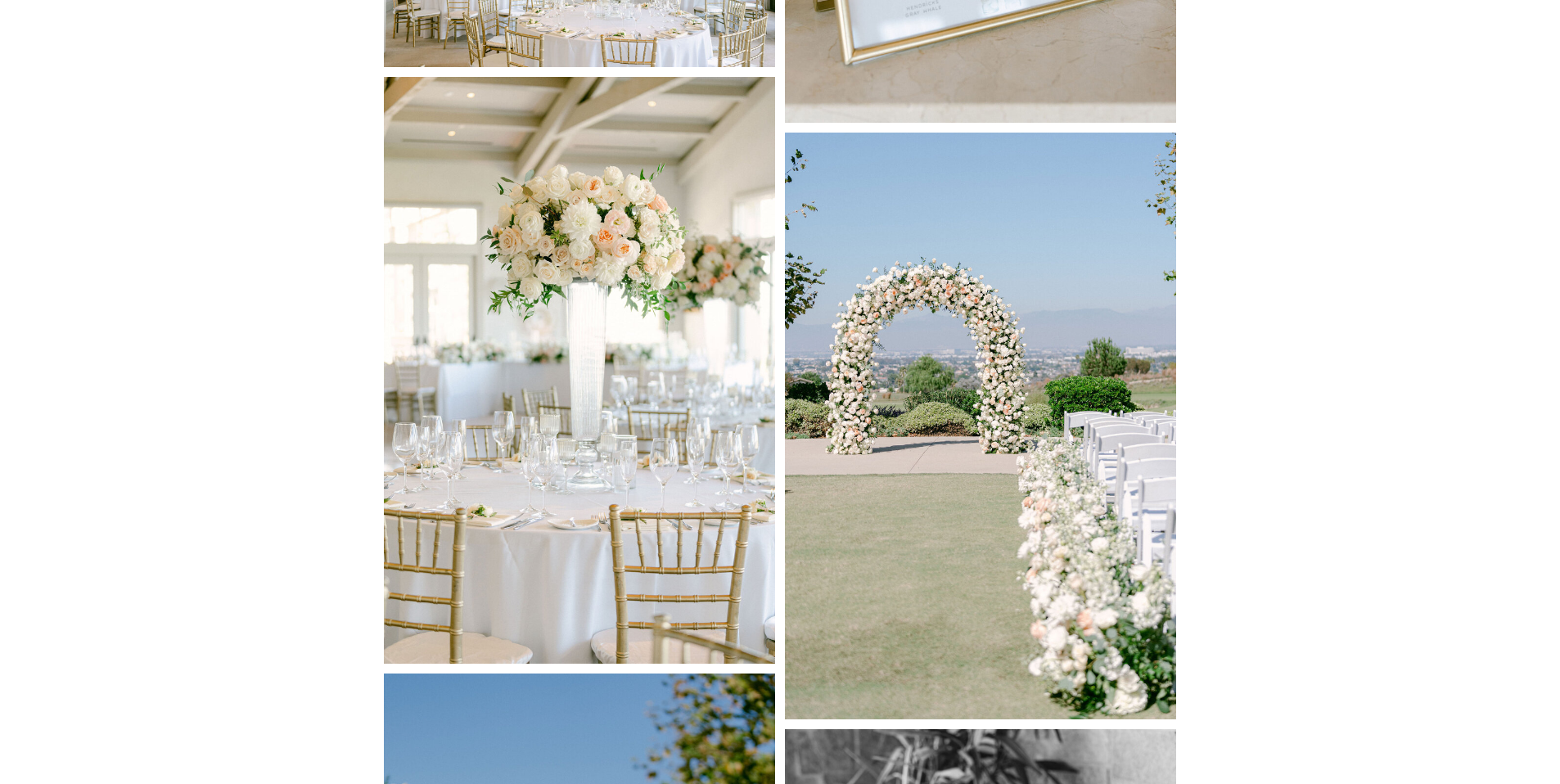
scroll to position [2351, 0]
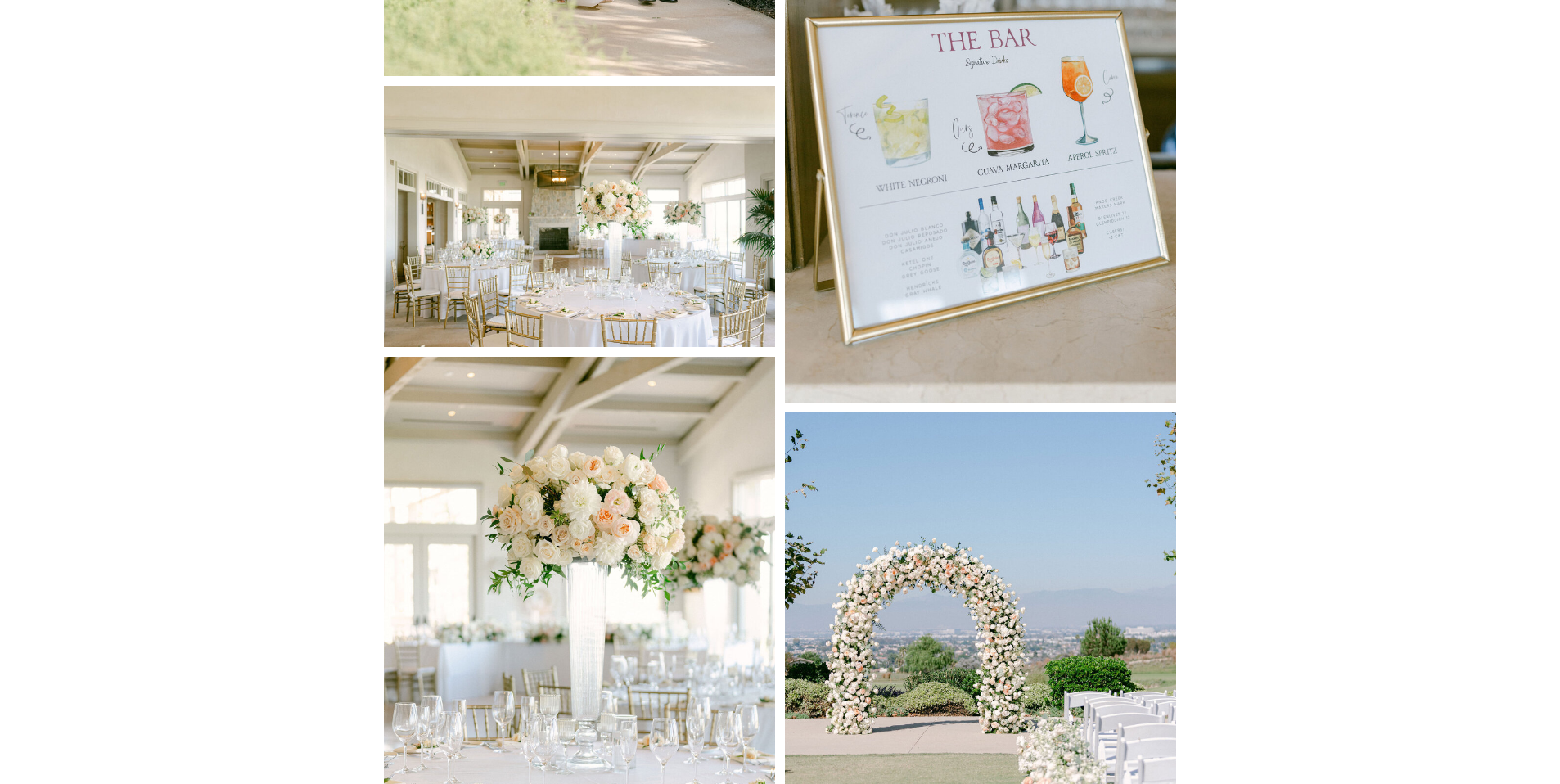
click at [698, 221] on img at bounding box center [579, 216] width 391 height 260
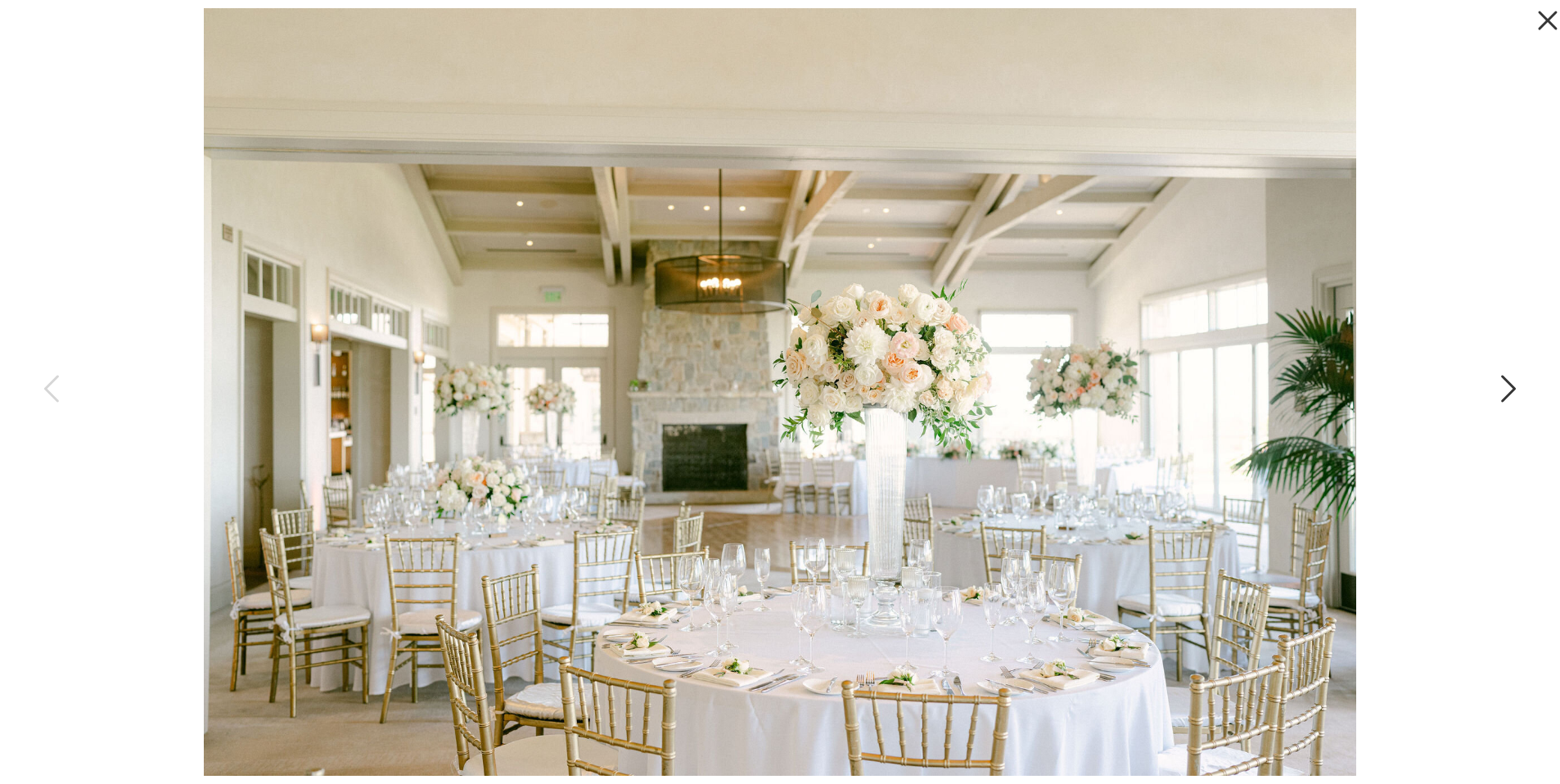
click at [1504, 386] on icon at bounding box center [1507, 393] width 41 height 49
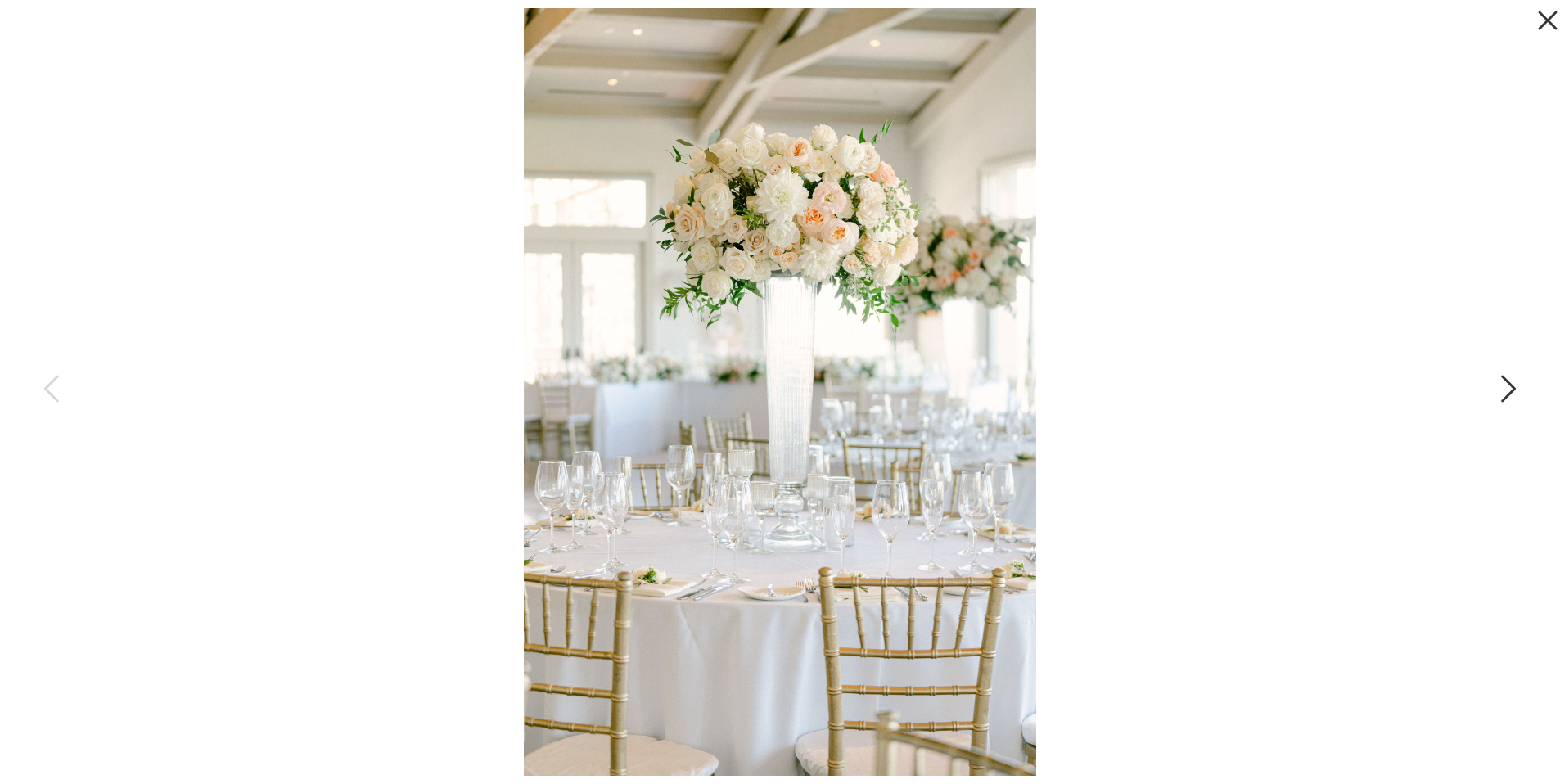
click at [1504, 386] on icon at bounding box center [1507, 393] width 41 height 49
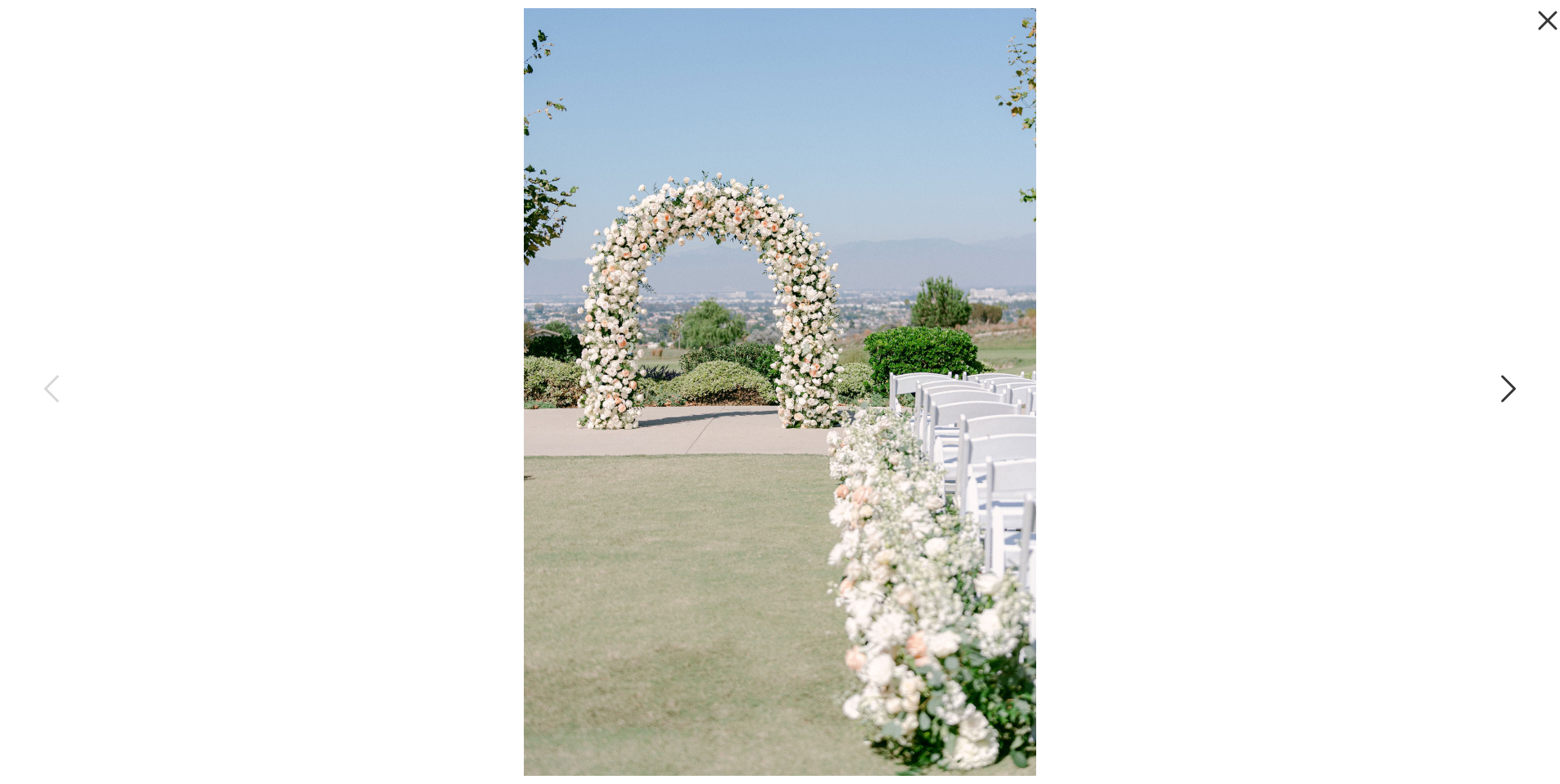
click at [1504, 386] on icon at bounding box center [1507, 393] width 41 height 49
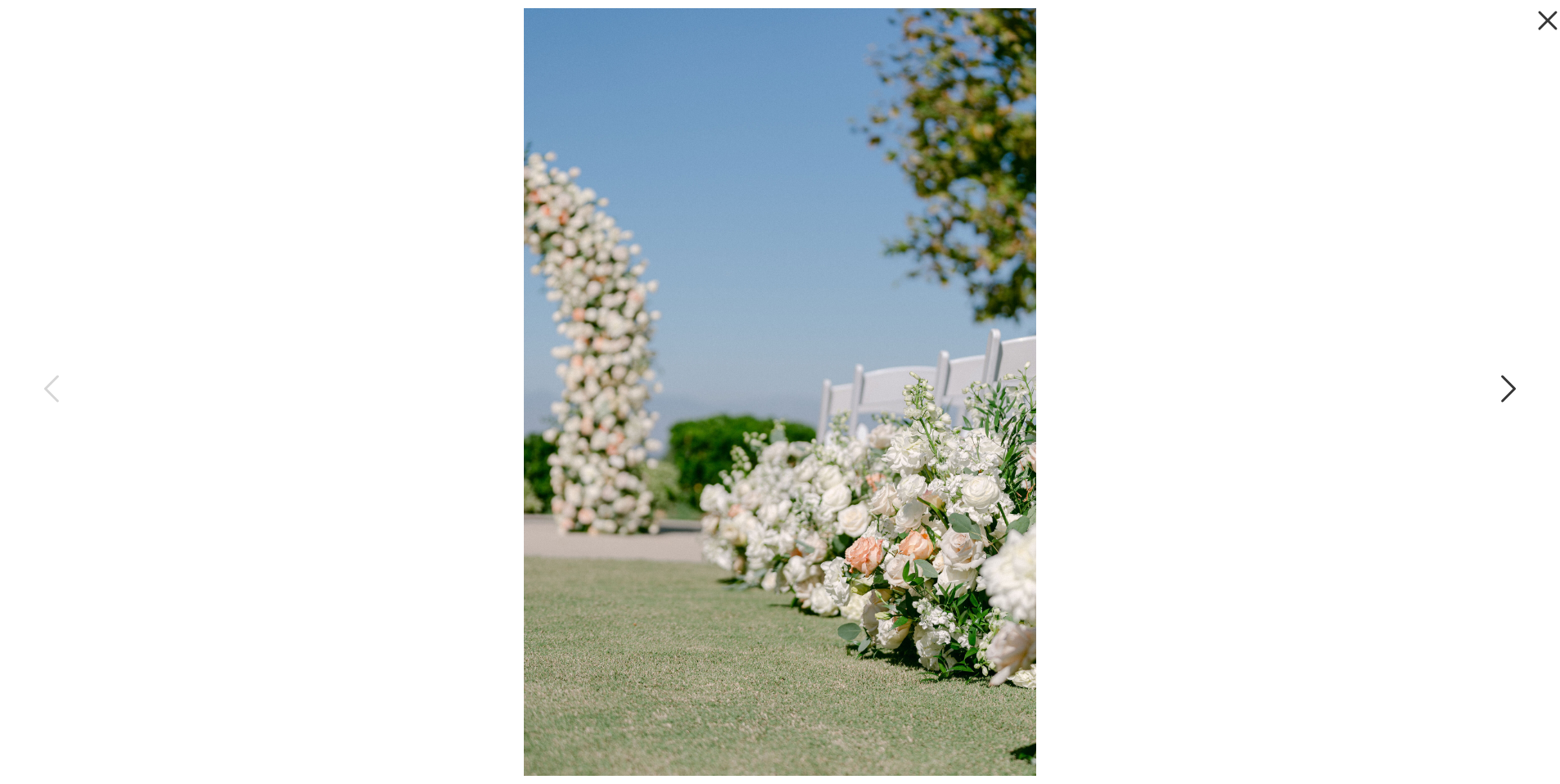
click at [1504, 386] on icon at bounding box center [1507, 393] width 41 height 49
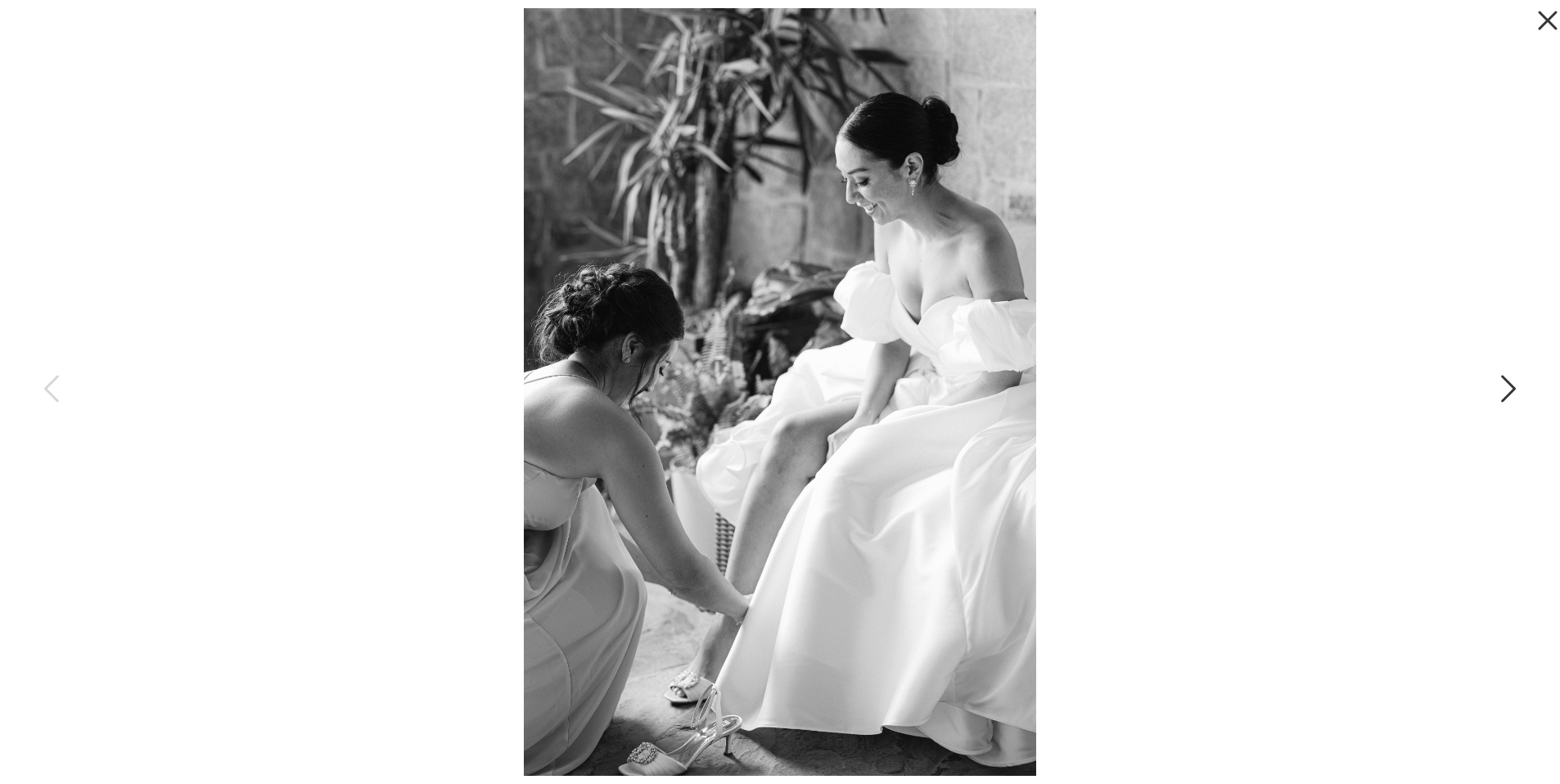
click at [1504, 386] on icon at bounding box center [1507, 393] width 41 height 49
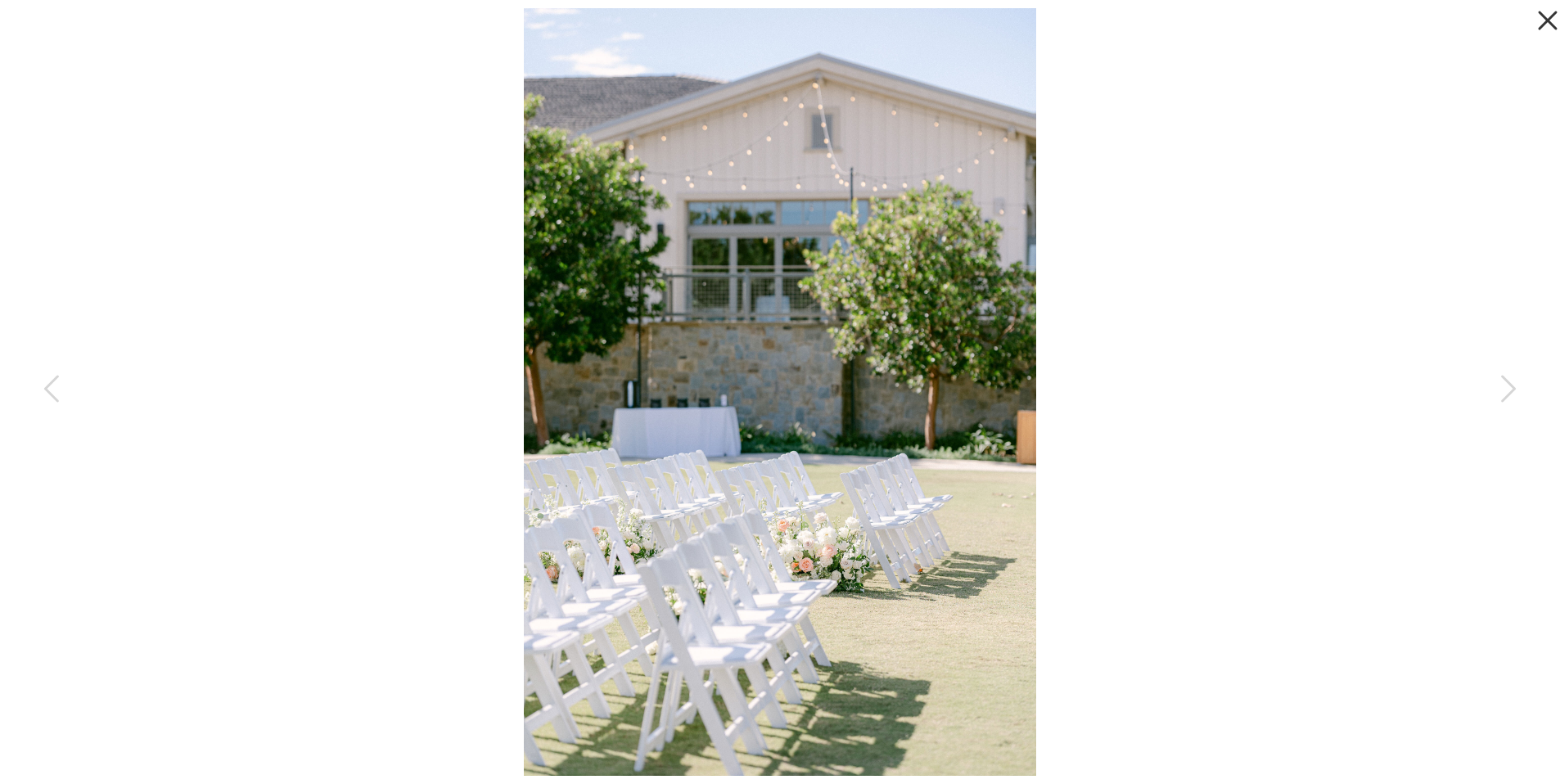
click at [1539, 26] on icon at bounding box center [1544, 16] width 33 height 33
